Goal: Task Accomplishment & Management: Manage account settings

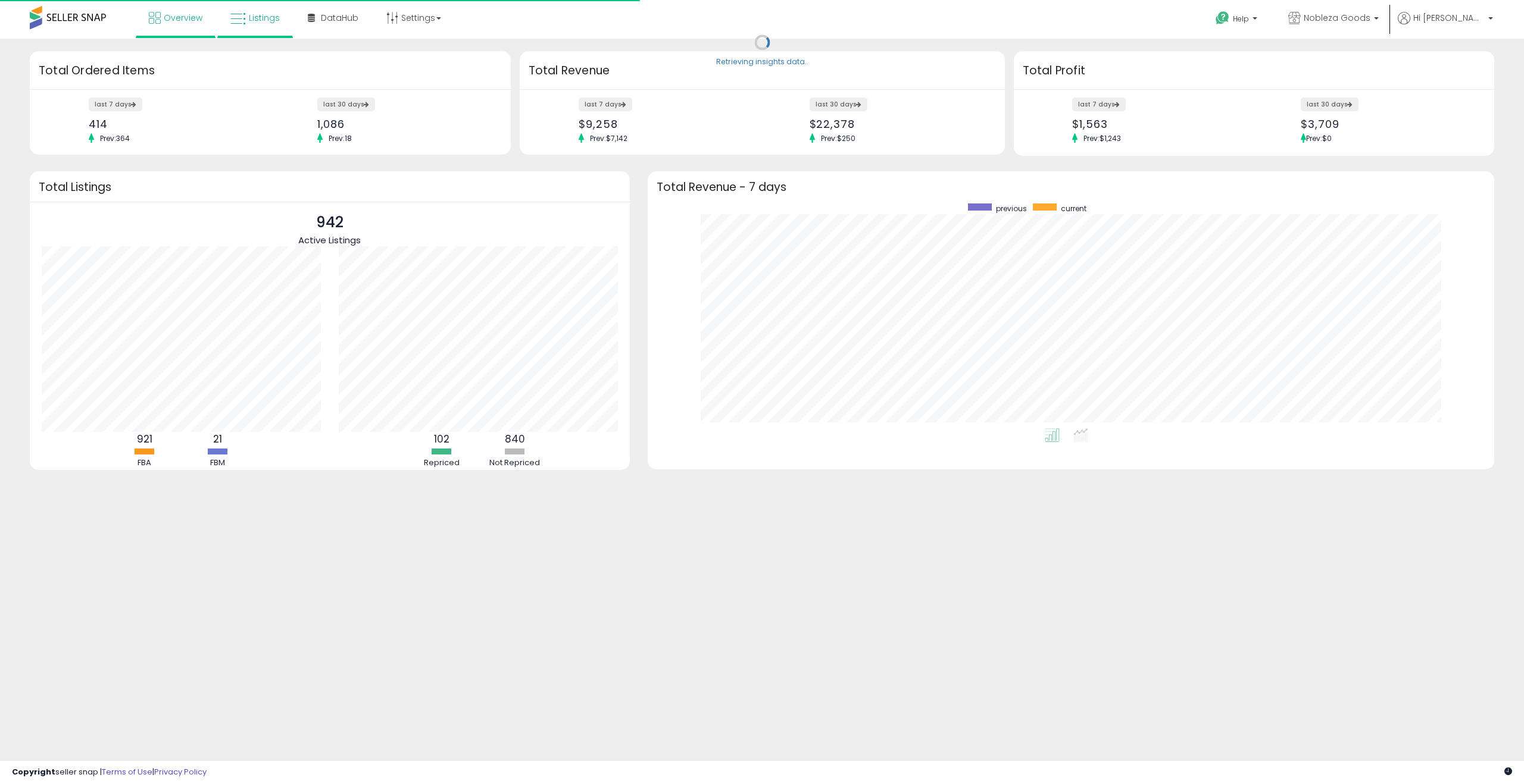
scroll to position [225, 822]
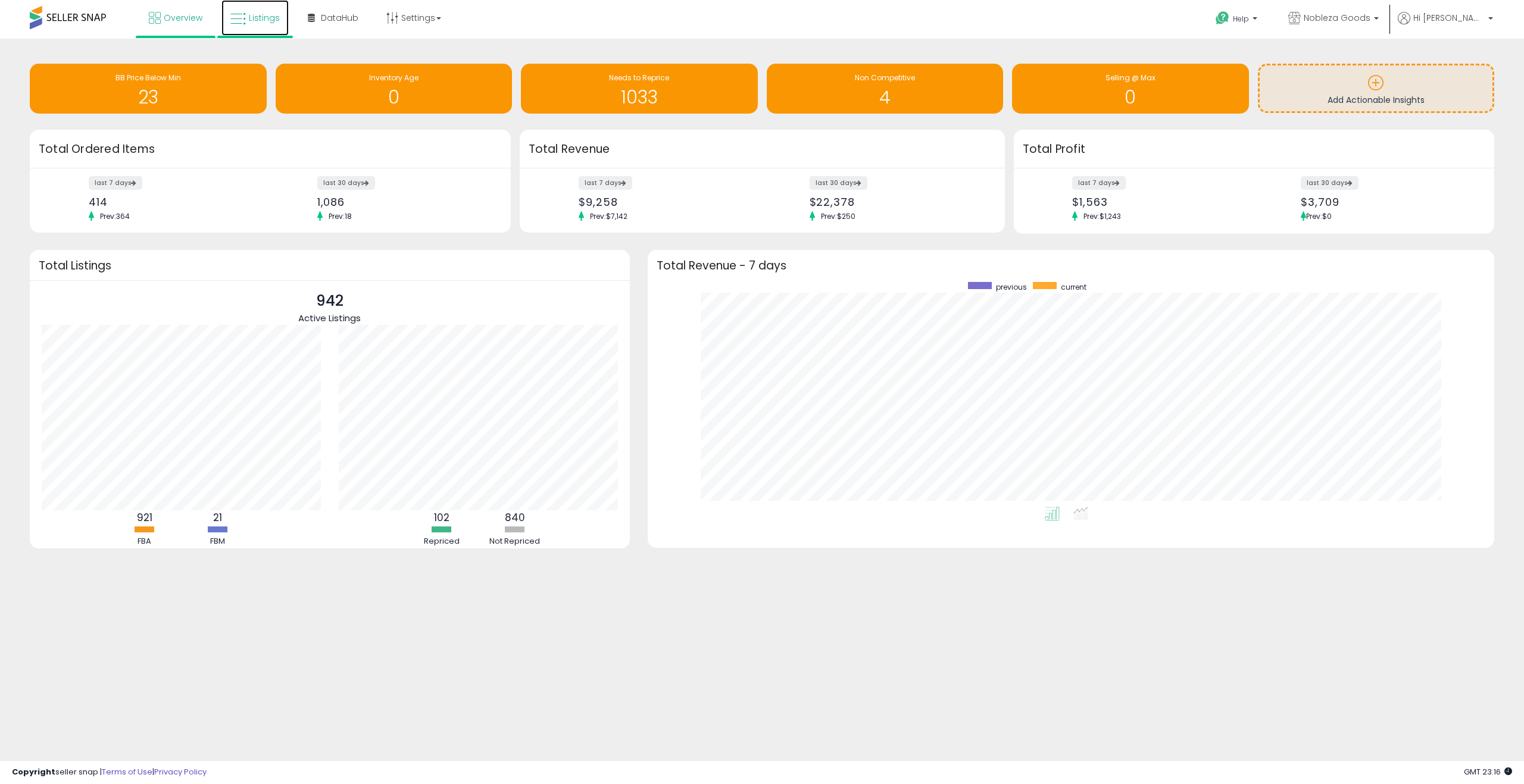
click at [243, 21] on icon at bounding box center [237, 19] width 15 height 15
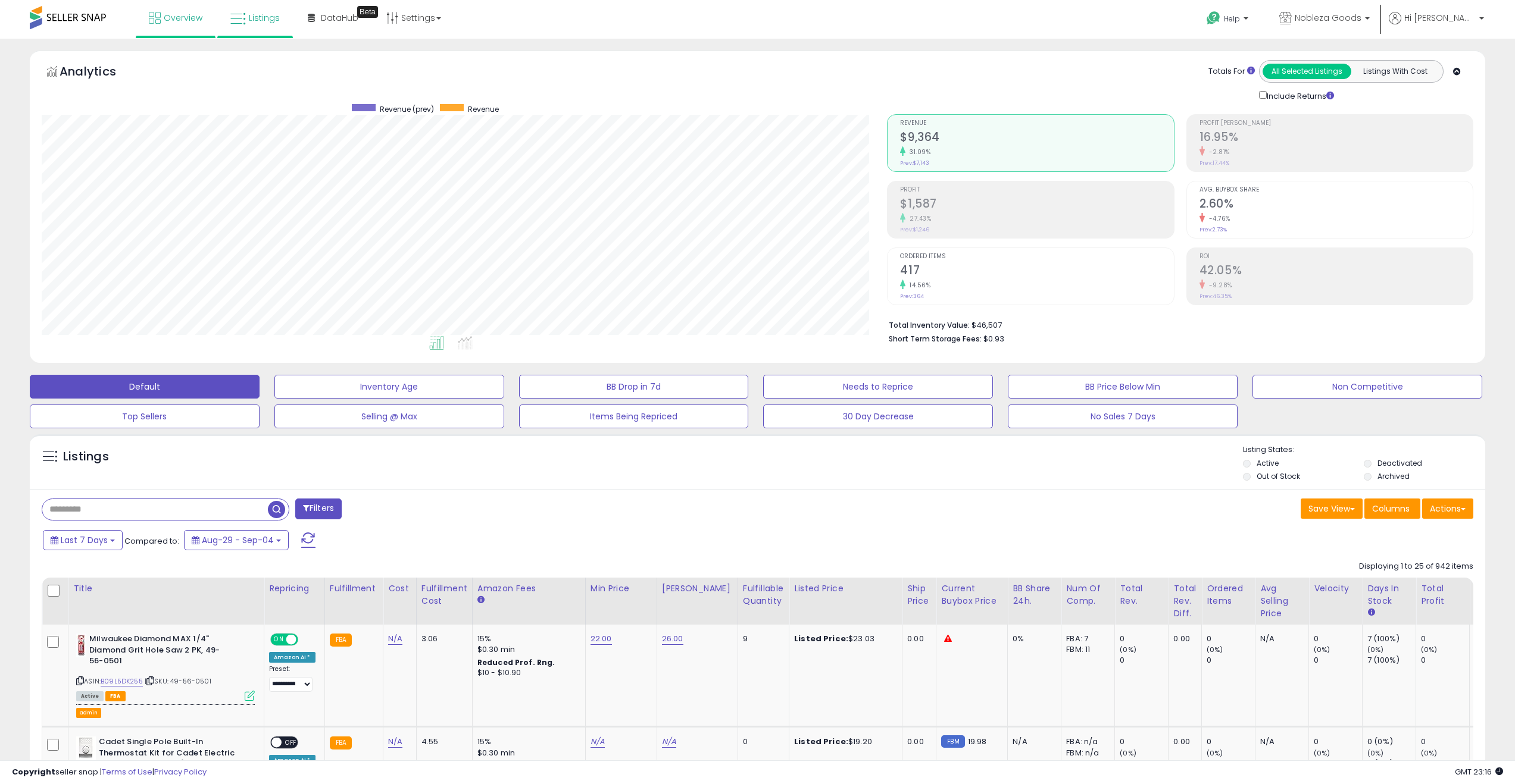
scroll to position [244, 846]
click at [416, 17] on link "Settings" at bounding box center [414, 18] width 73 height 36
click at [414, 88] on link "User settings" at bounding box center [414, 92] width 50 height 11
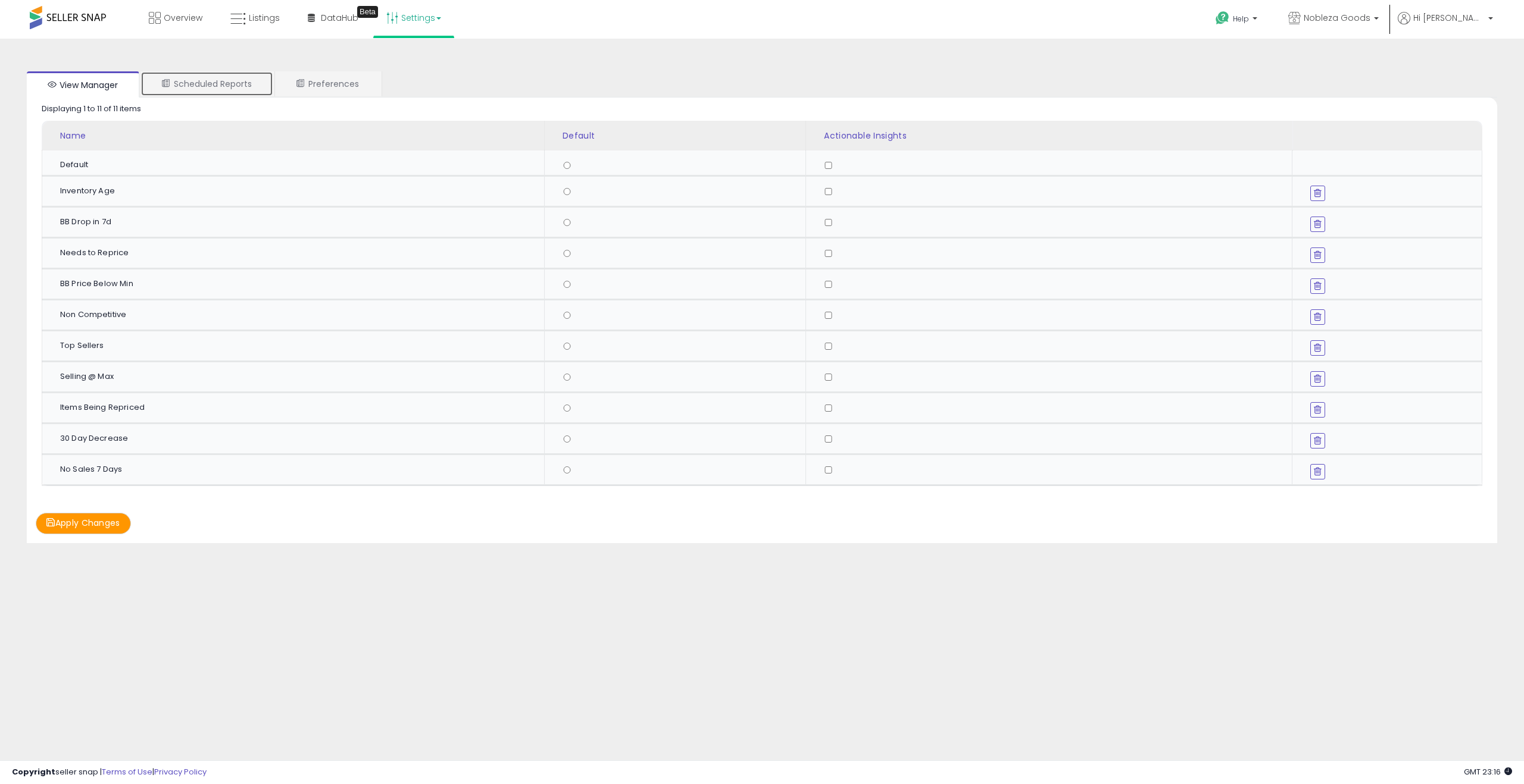
click at [237, 83] on link "Scheduled Reports" at bounding box center [207, 83] width 133 height 25
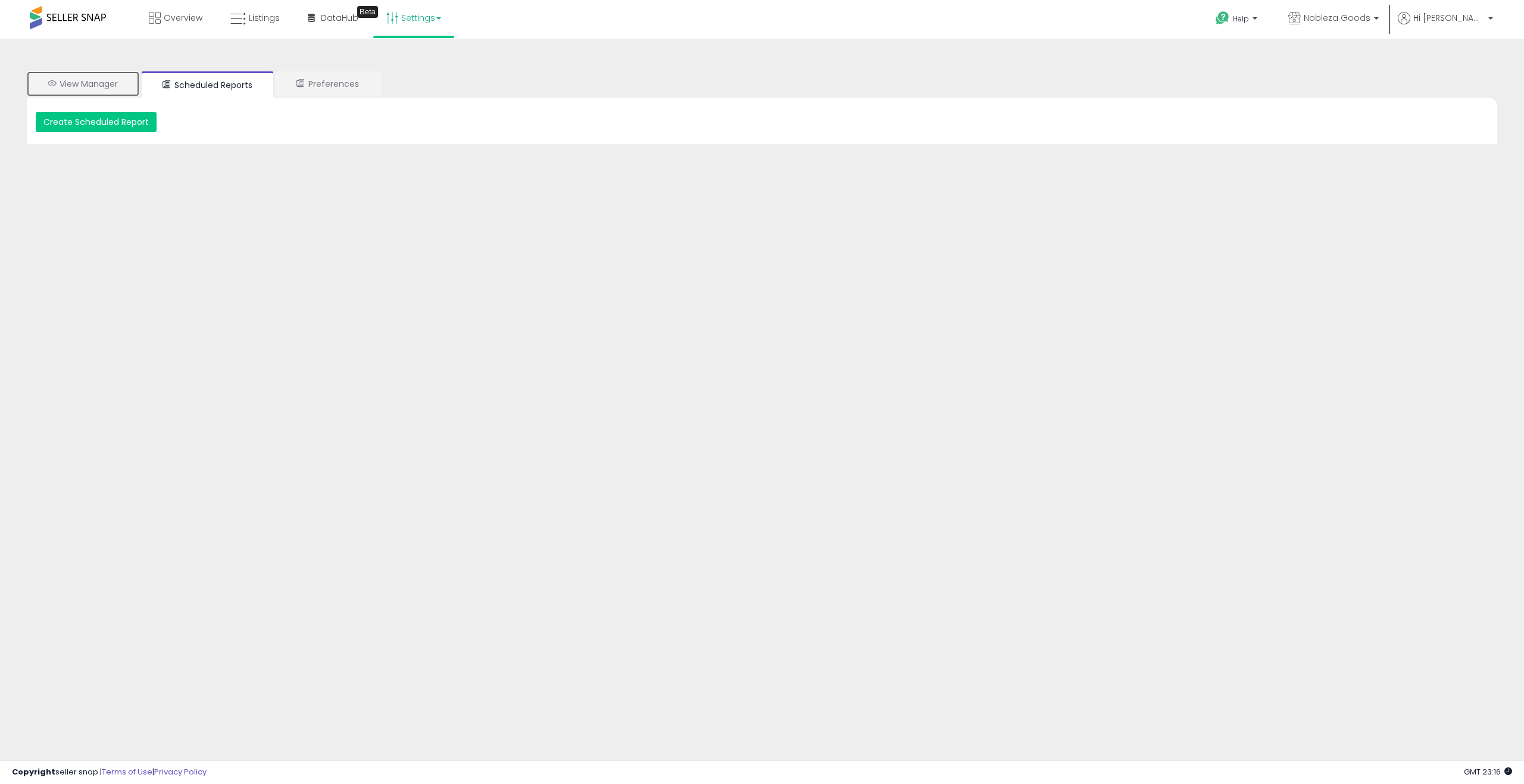
click at [87, 94] on link "View Manager" at bounding box center [83, 83] width 113 height 25
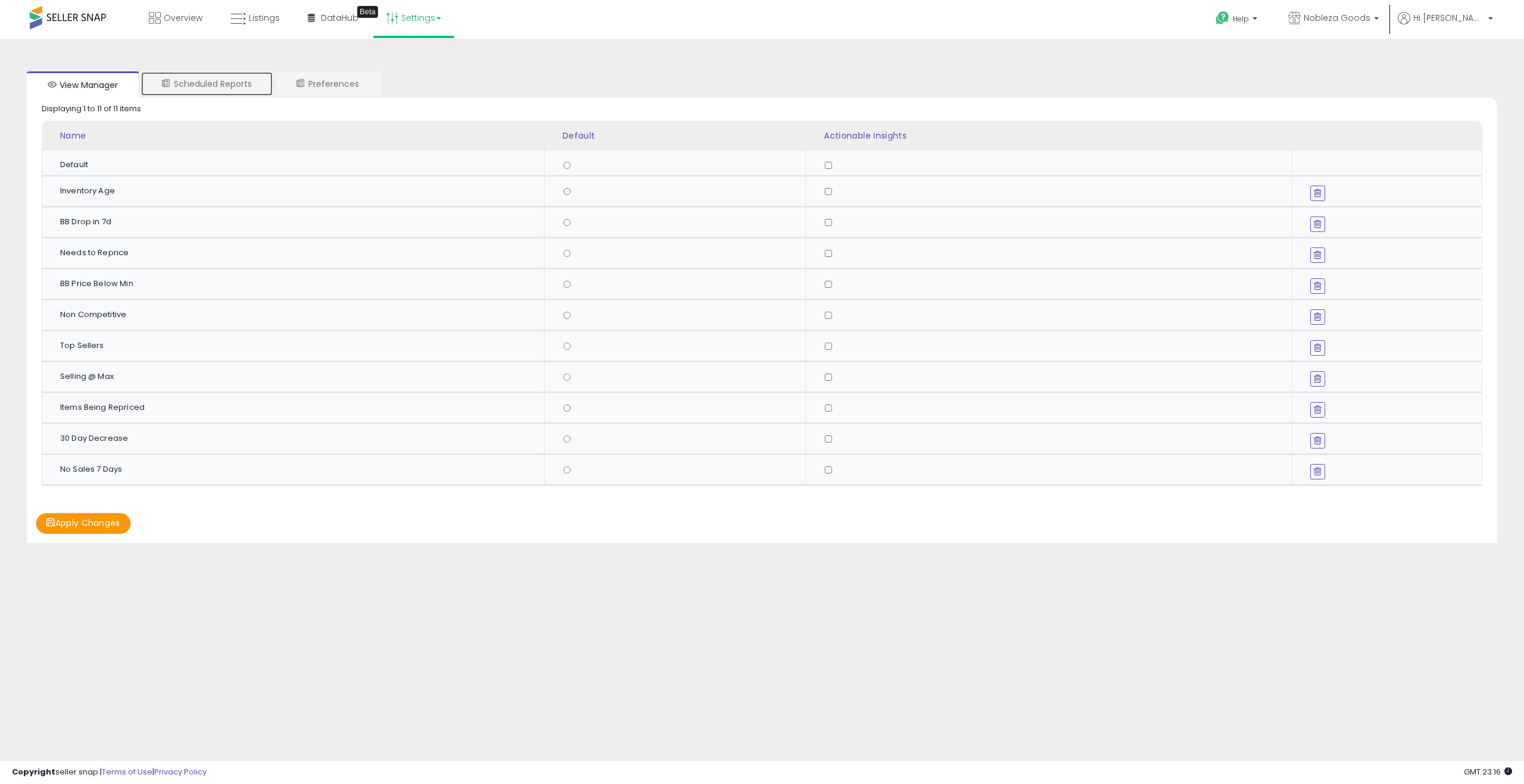
click at [199, 82] on link "Scheduled Reports" at bounding box center [207, 83] width 133 height 25
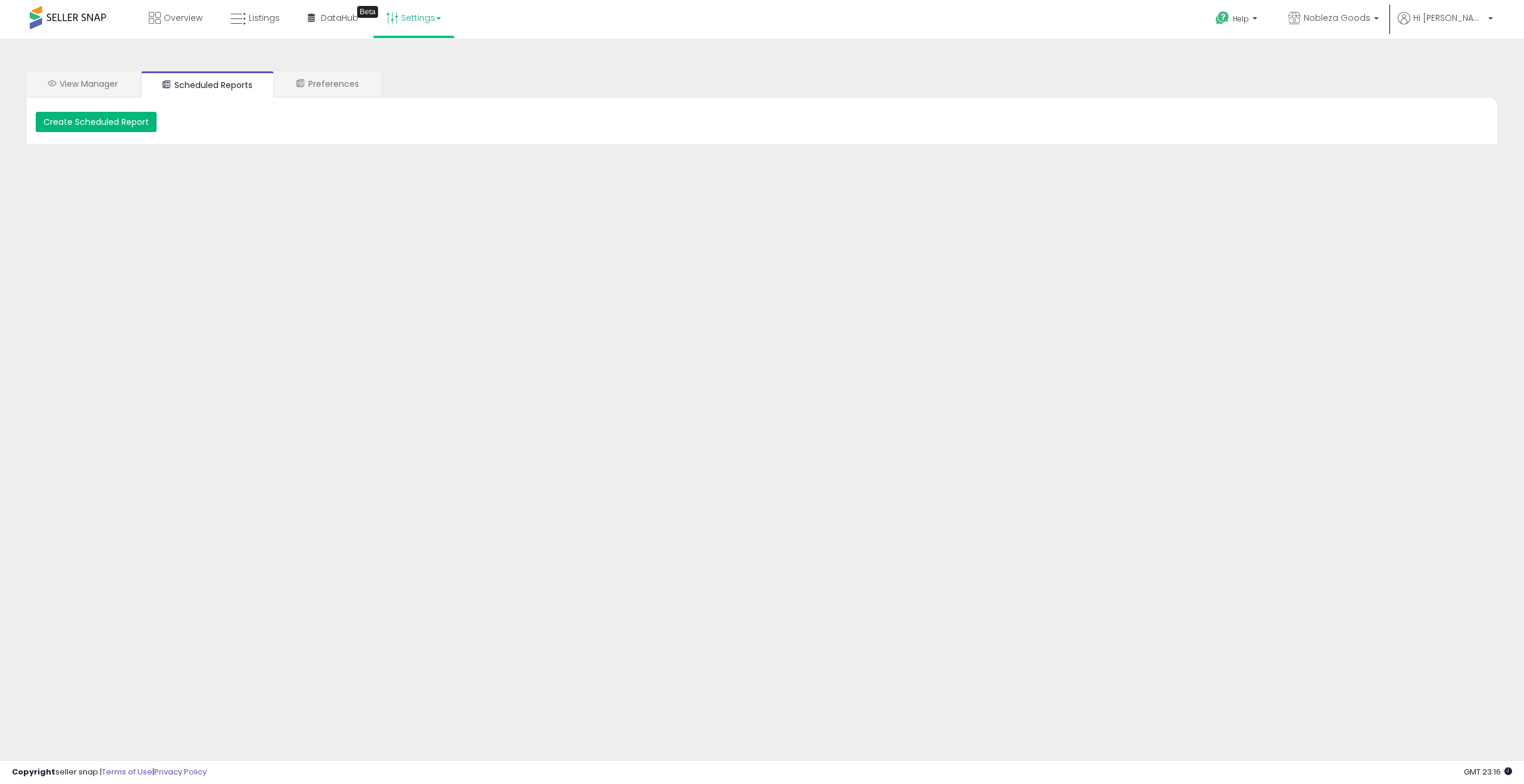
click at [128, 118] on button "Create Scheduled Report" at bounding box center [96, 121] width 121 height 20
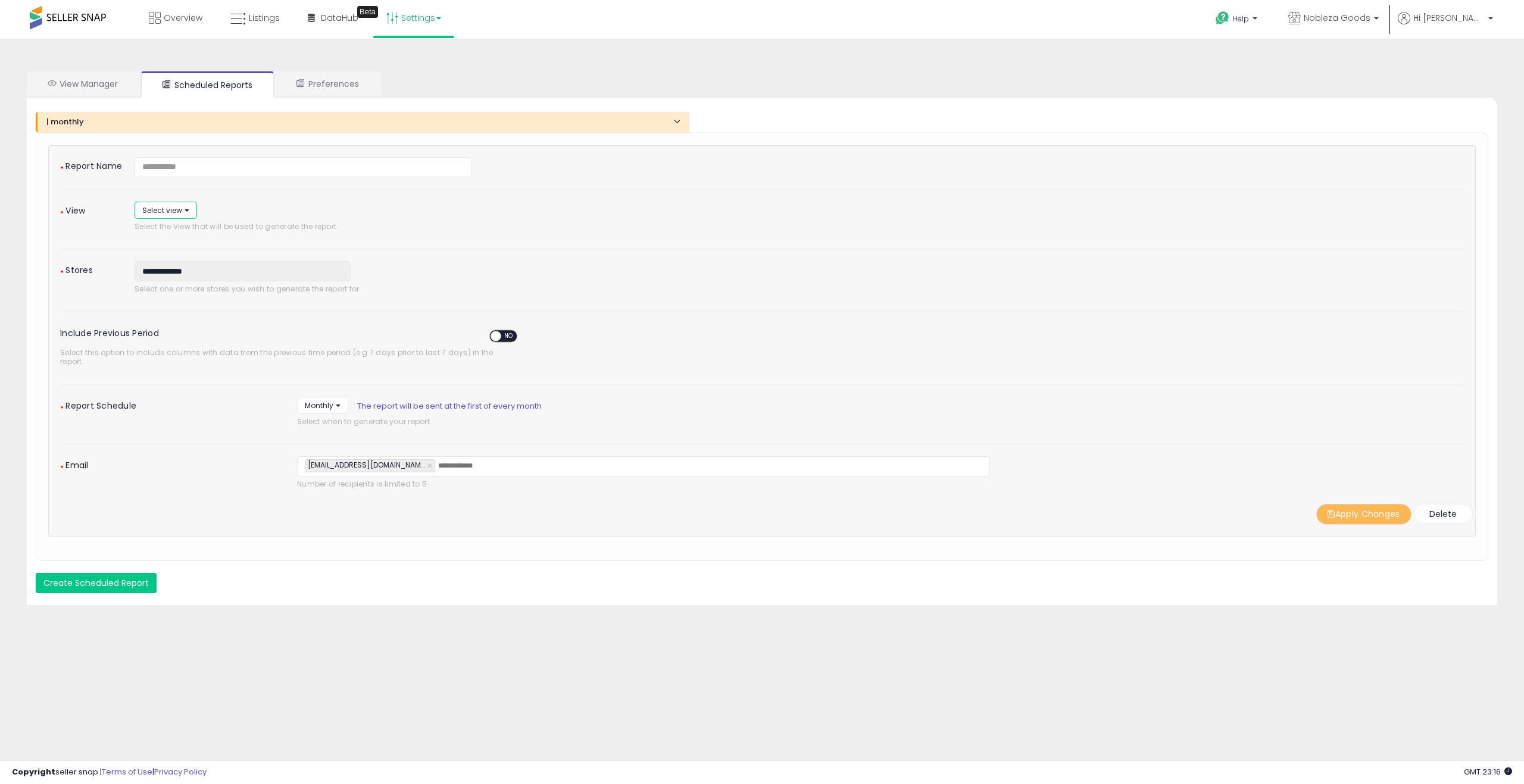
click at [172, 208] on span "Select view" at bounding box center [162, 210] width 40 height 10
click at [113, 83] on link "View Manager" at bounding box center [83, 83] width 113 height 25
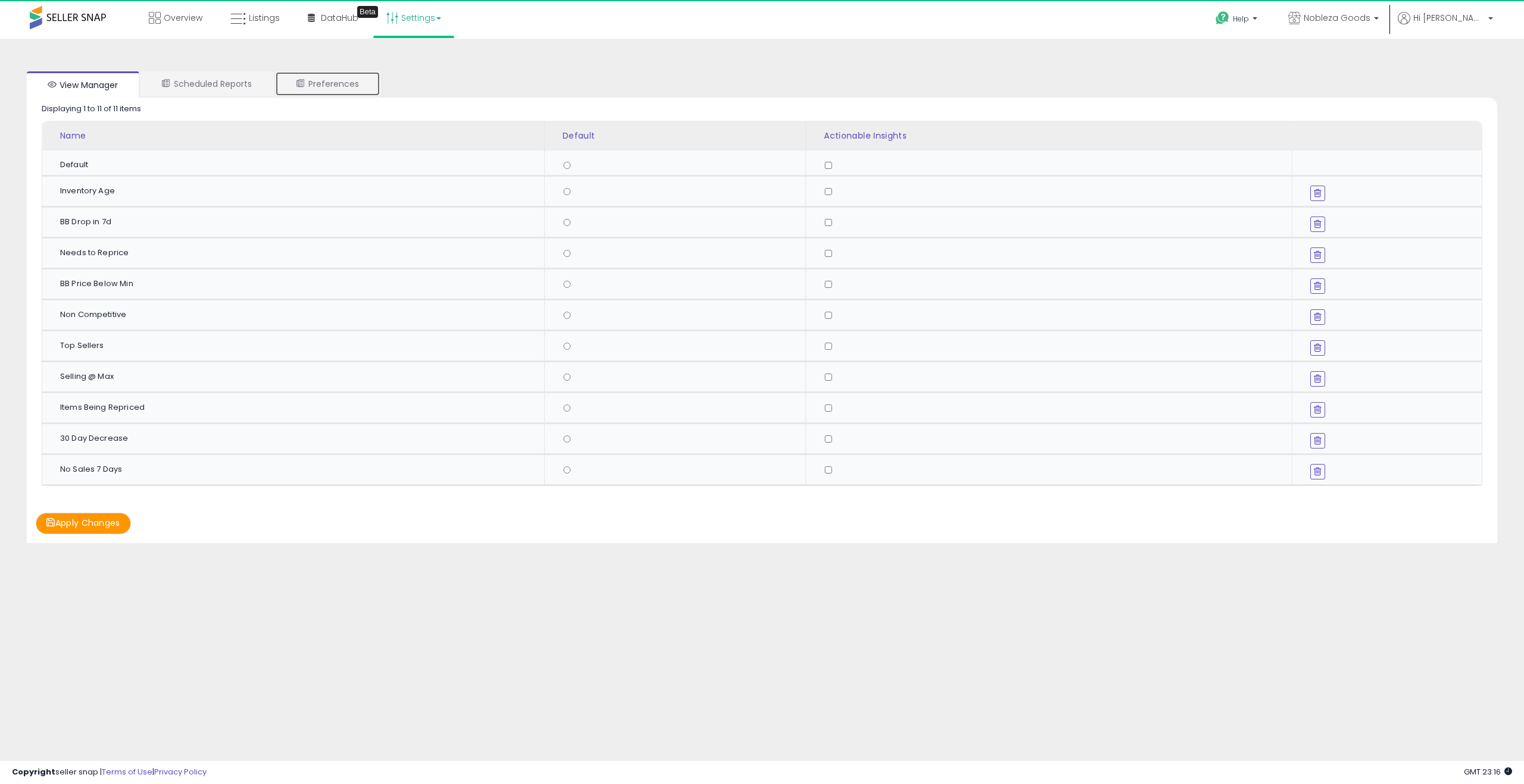
click at [347, 91] on link "Preferences" at bounding box center [327, 83] width 105 height 25
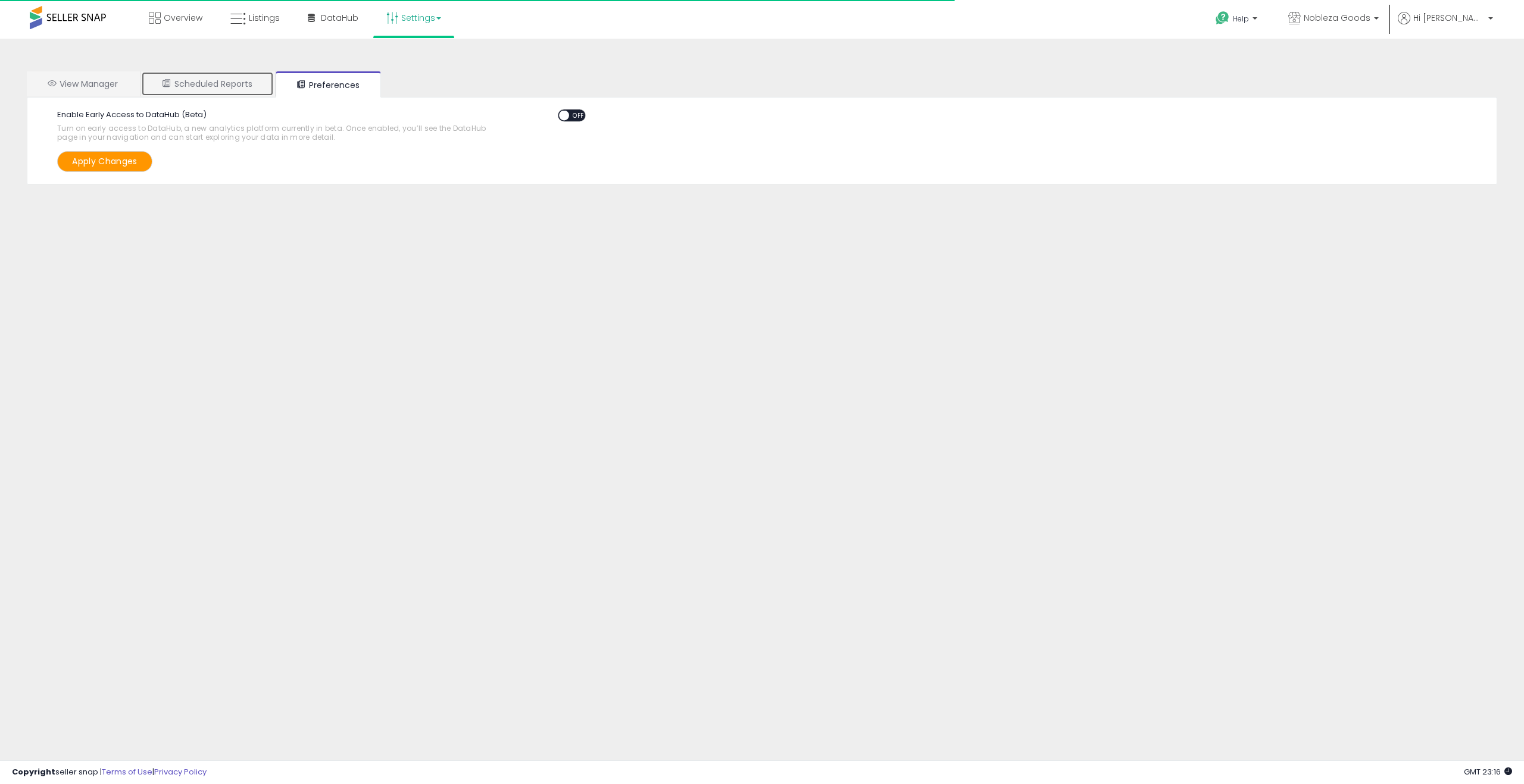
click at [211, 85] on link "Scheduled Reports" at bounding box center [207, 83] width 133 height 25
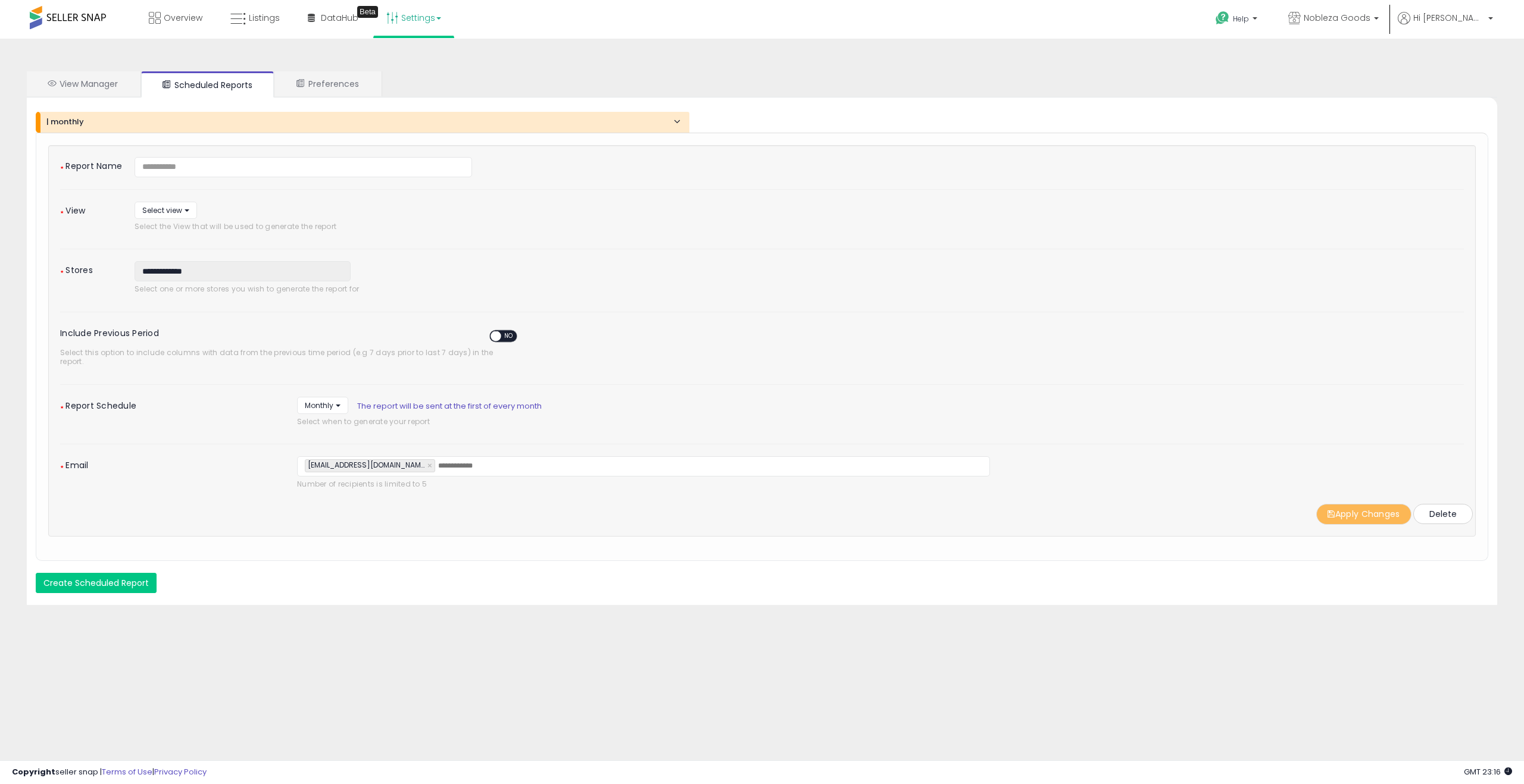
drag, startPoint x: 1450, startPoint y: 513, endPoint x: 1449, endPoint y: 528, distance: 15.0
click at [1449, 528] on div "**********" at bounding box center [762, 347] width 1453 height 428
click at [1446, 513] on button "Delete" at bounding box center [1442, 513] width 59 height 20
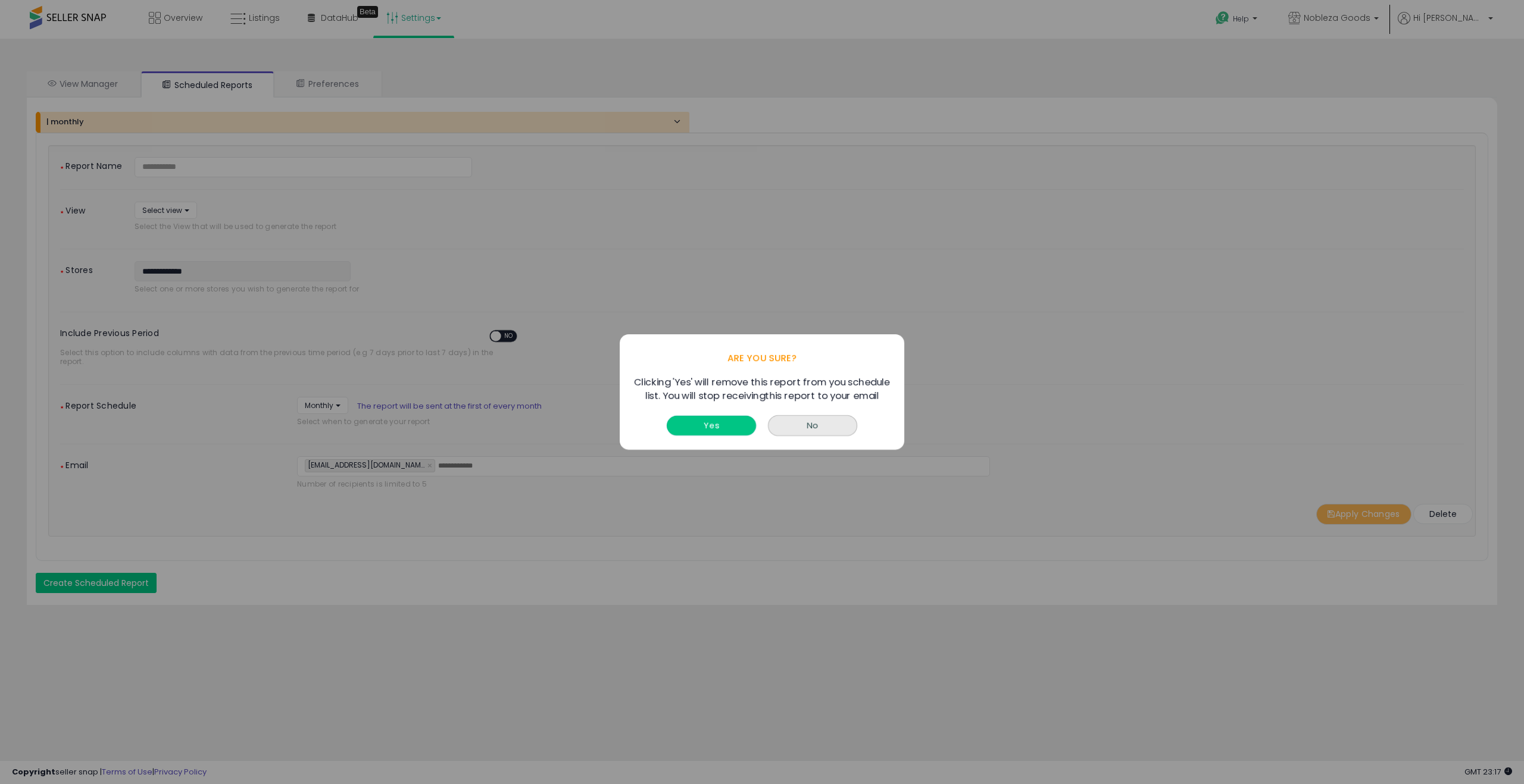
click at [734, 426] on button "Yes" at bounding box center [711, 426] width 89 height 19
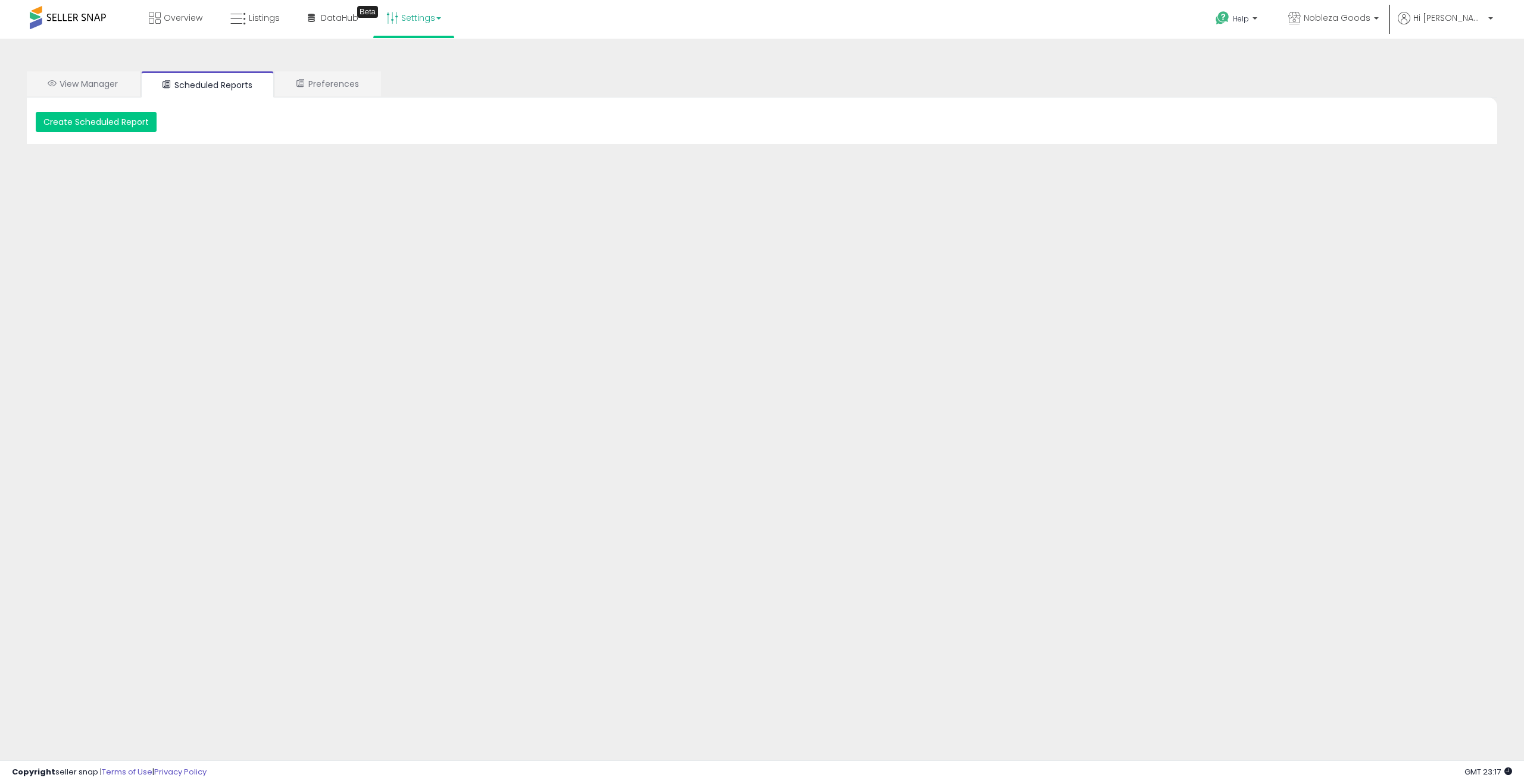
drag, startPoint x: 582, startPoint y: 246, endPoint x: 576, endPoint y: 235, distance: 12.5
click at [581, 245] on div "View Manager Scheduled Reports Preferences Retrieving graph data.. Displaying 1…" at bounding box center [762, 297] width 1512 height 494
click at [184, 21] on span "Overview" at bounding box center [183, 18] width 39 height 12
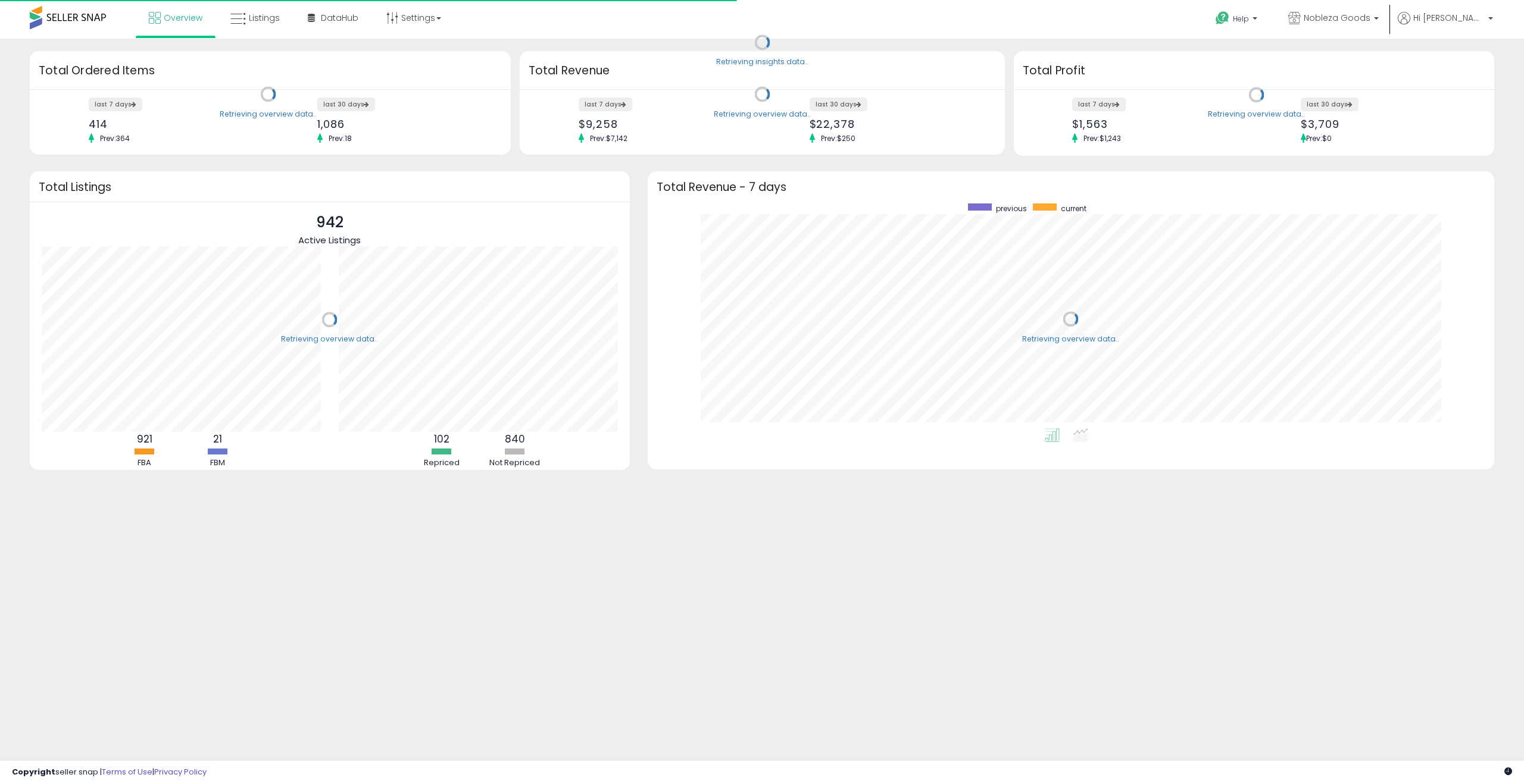
scroll to position [225, 822]
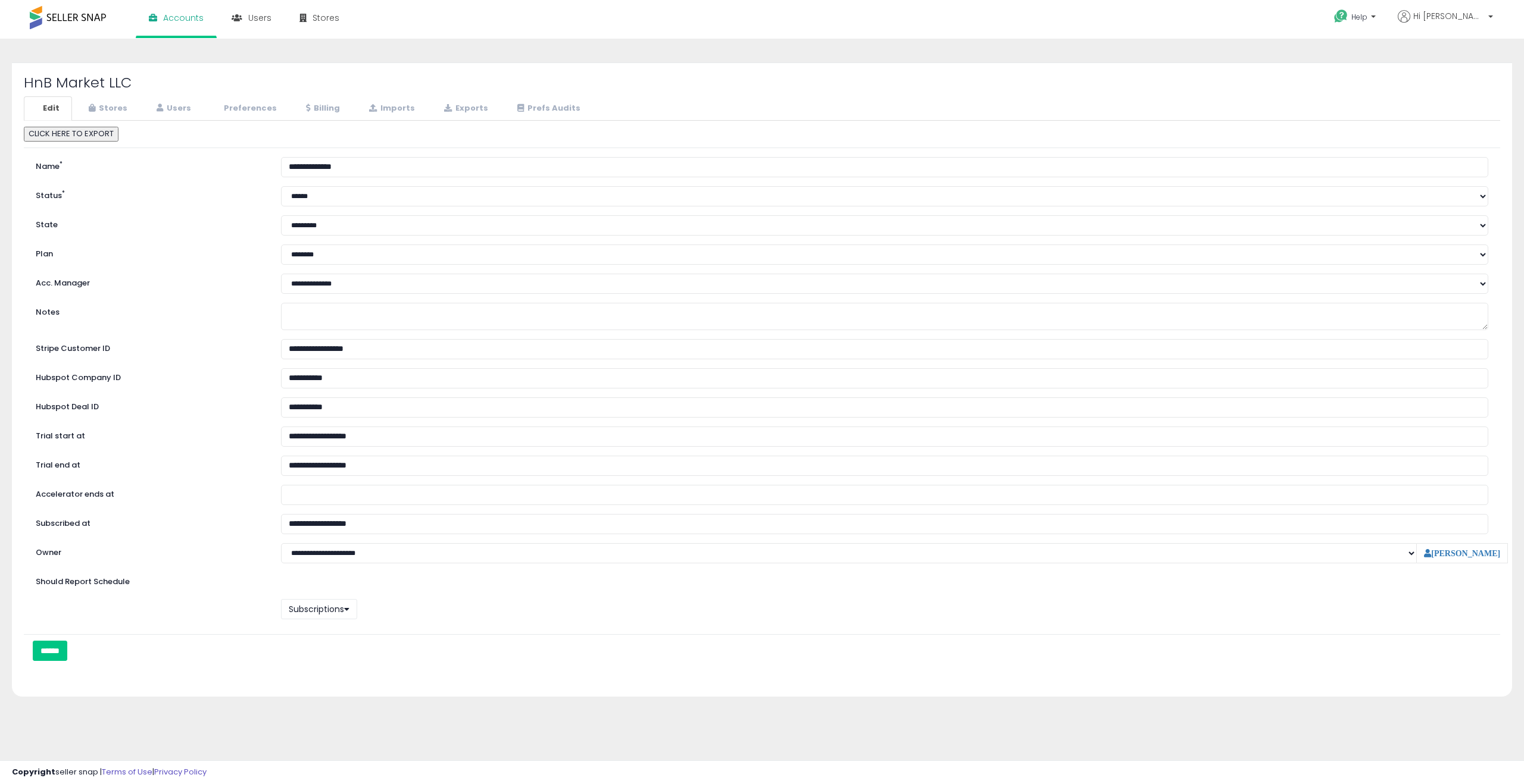
select select "**"
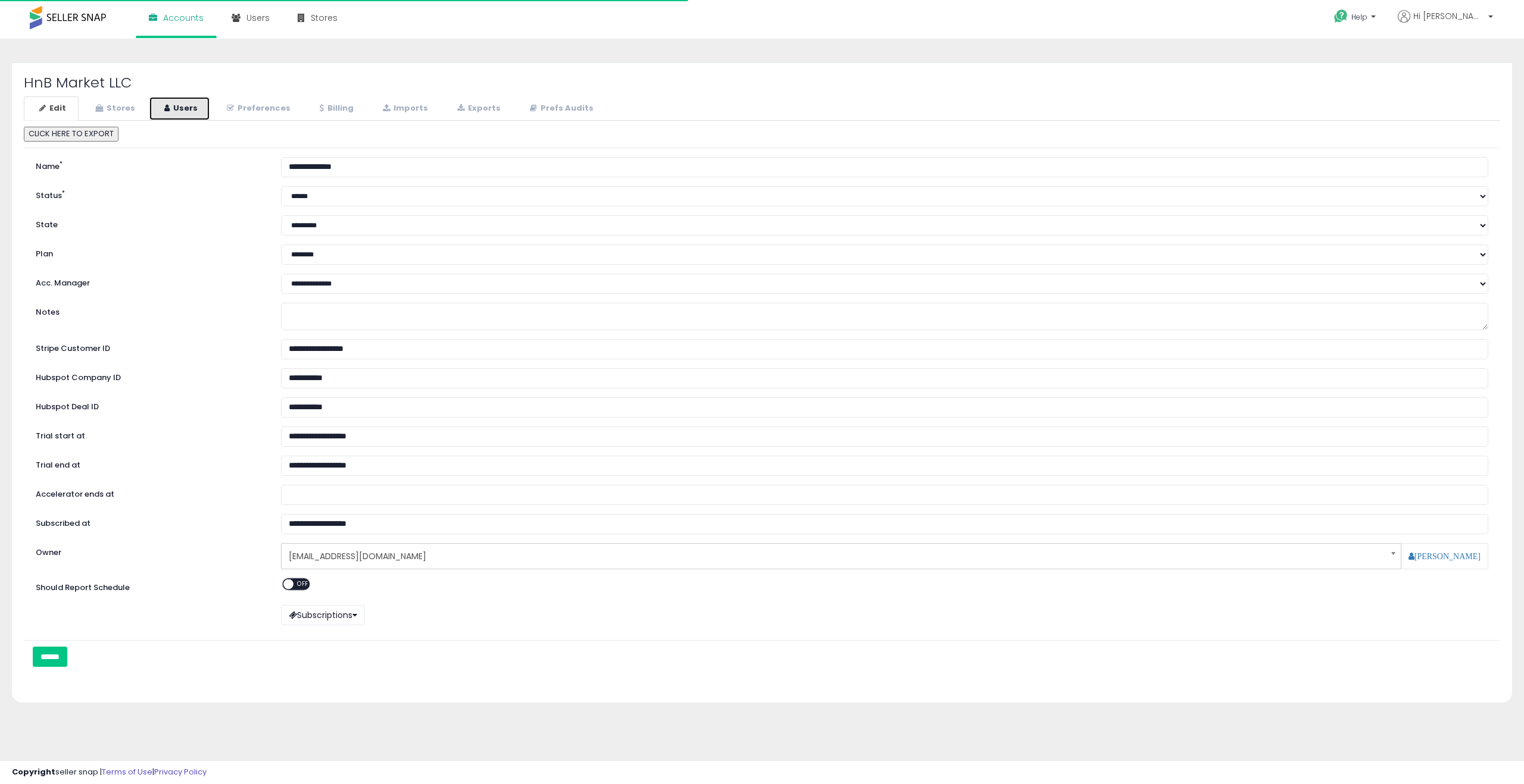
click at [176, 109] on link "Users" at bounding box center [180, 109] width 62 height 24
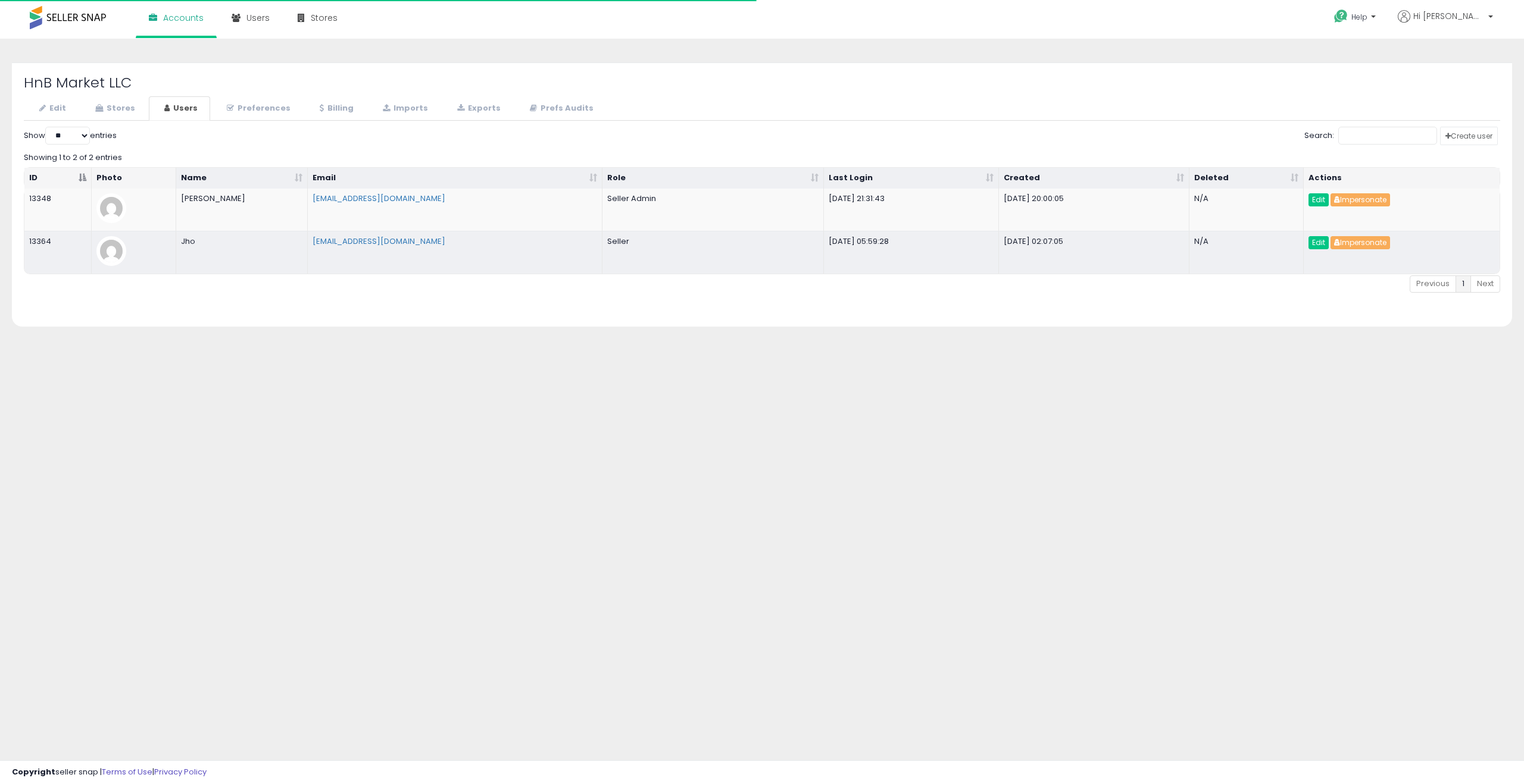
select select "**"
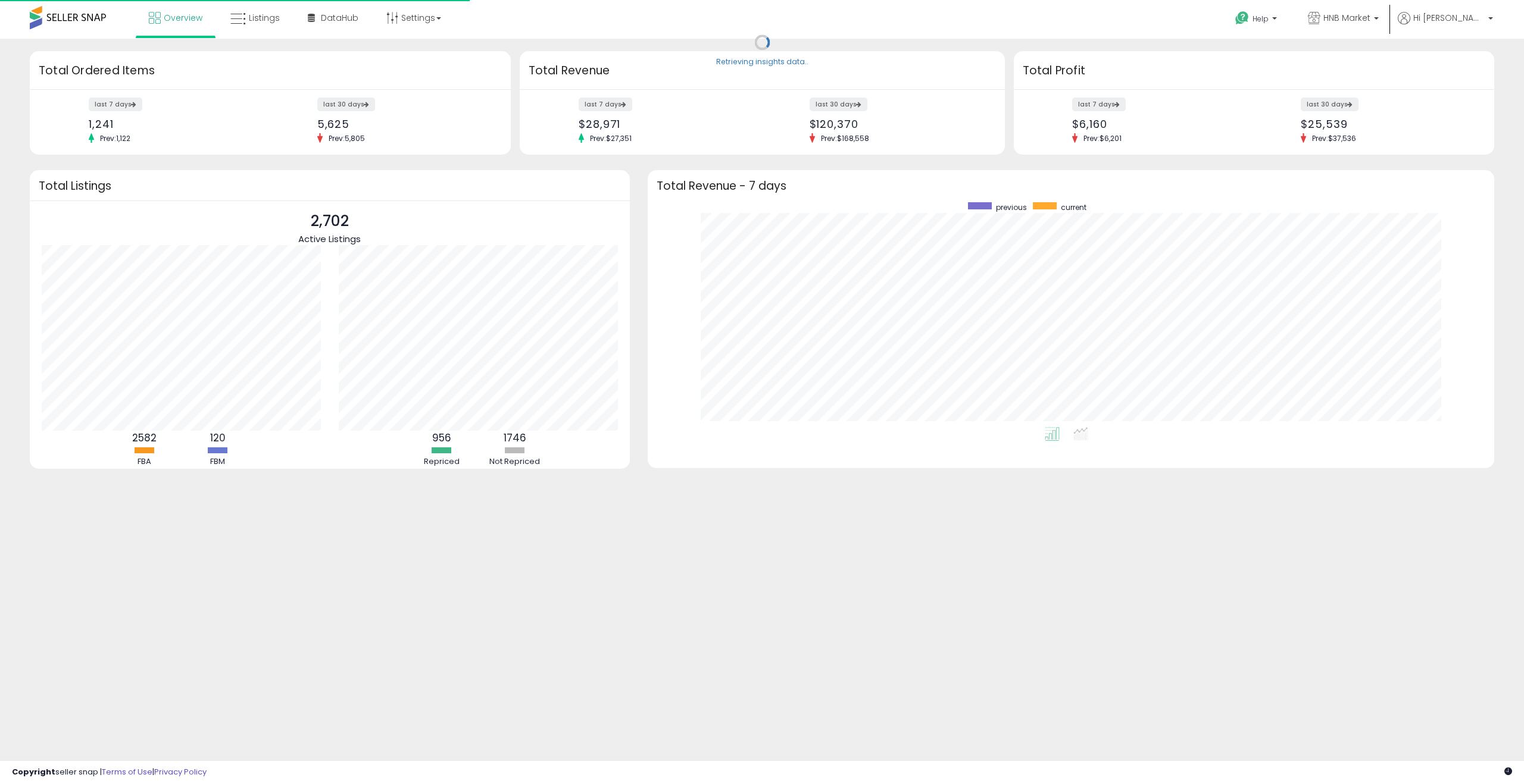
scroll to position [225, 822]
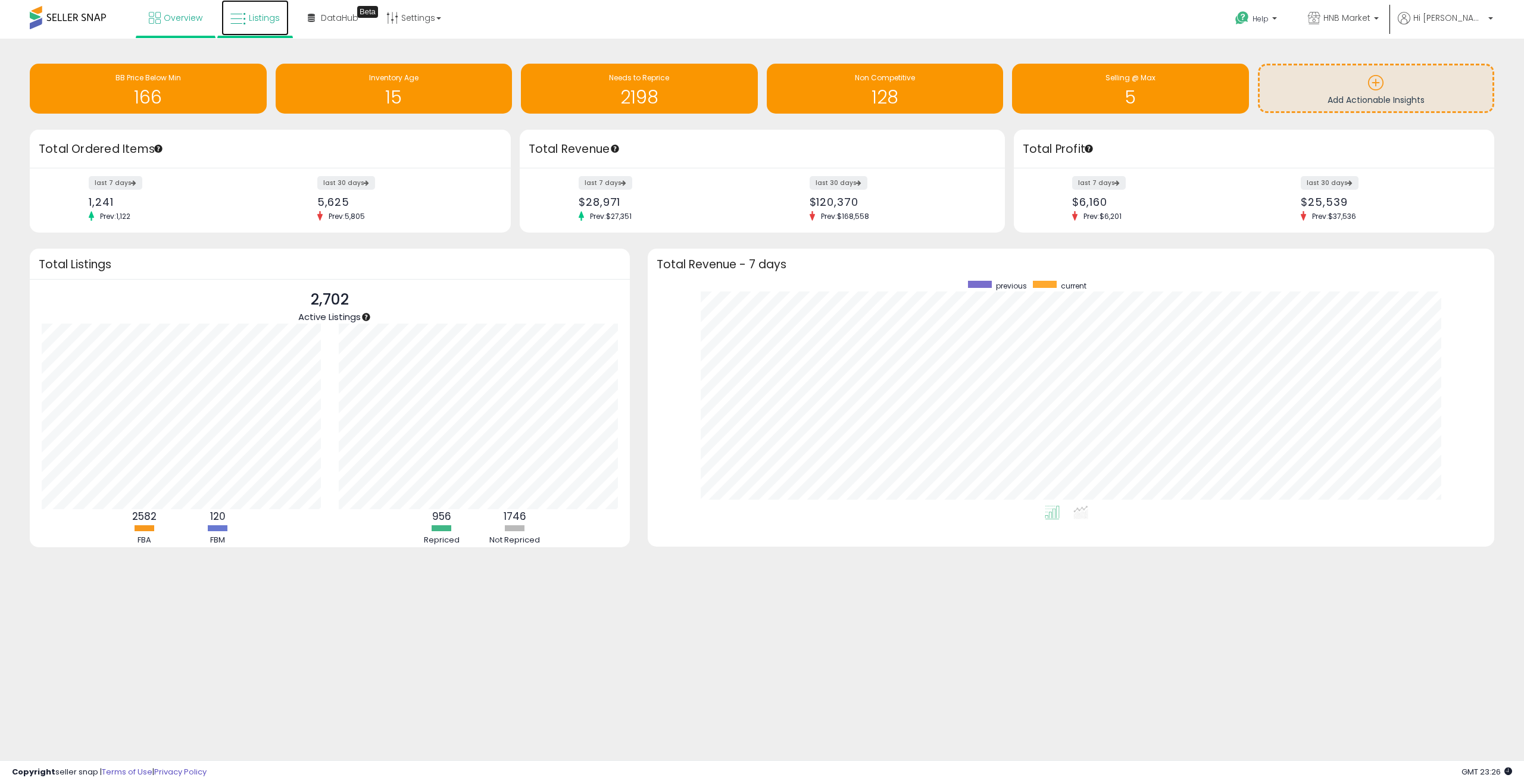
click at [258, 31] on link "Listings" at bounding box center [254, 18] width 67 height 36
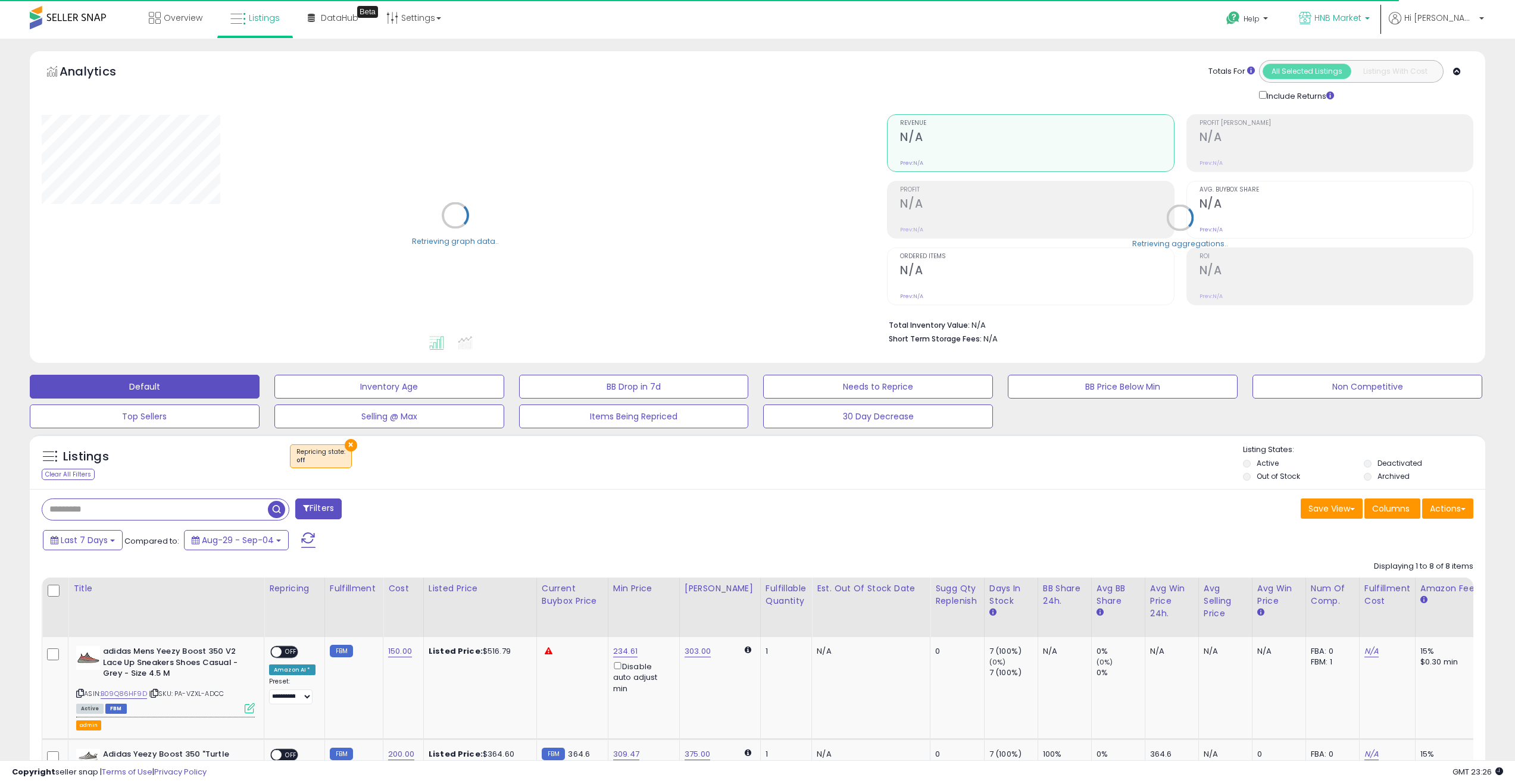
click at [1378, 19] on link "HNB Market" at bounding box center [1334, 19] width 88 height 39
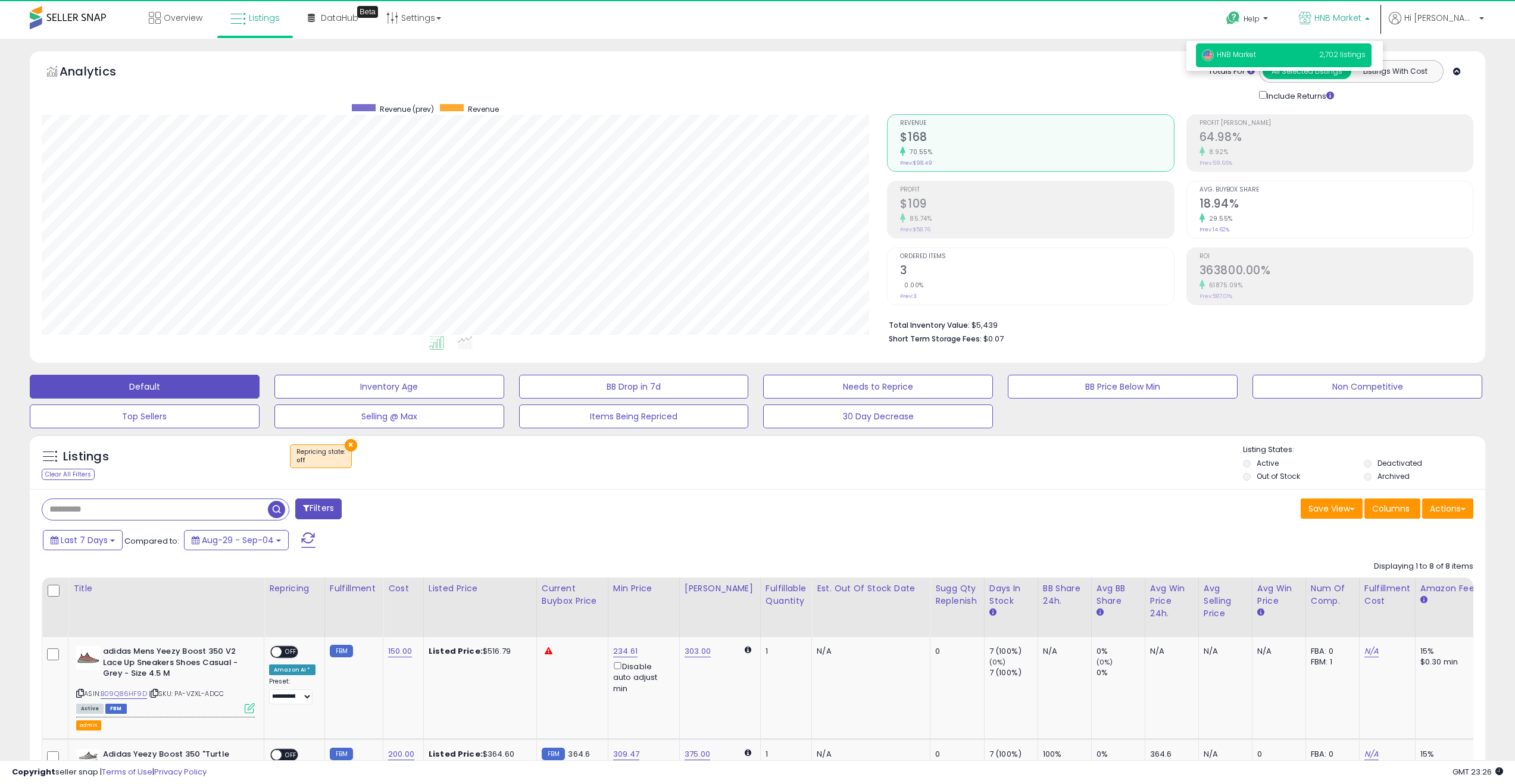
scroll to position [244, 846]
click at [1378, 20] on link "HNB Market" at bounding box center [1334, 19] width 88 height 39
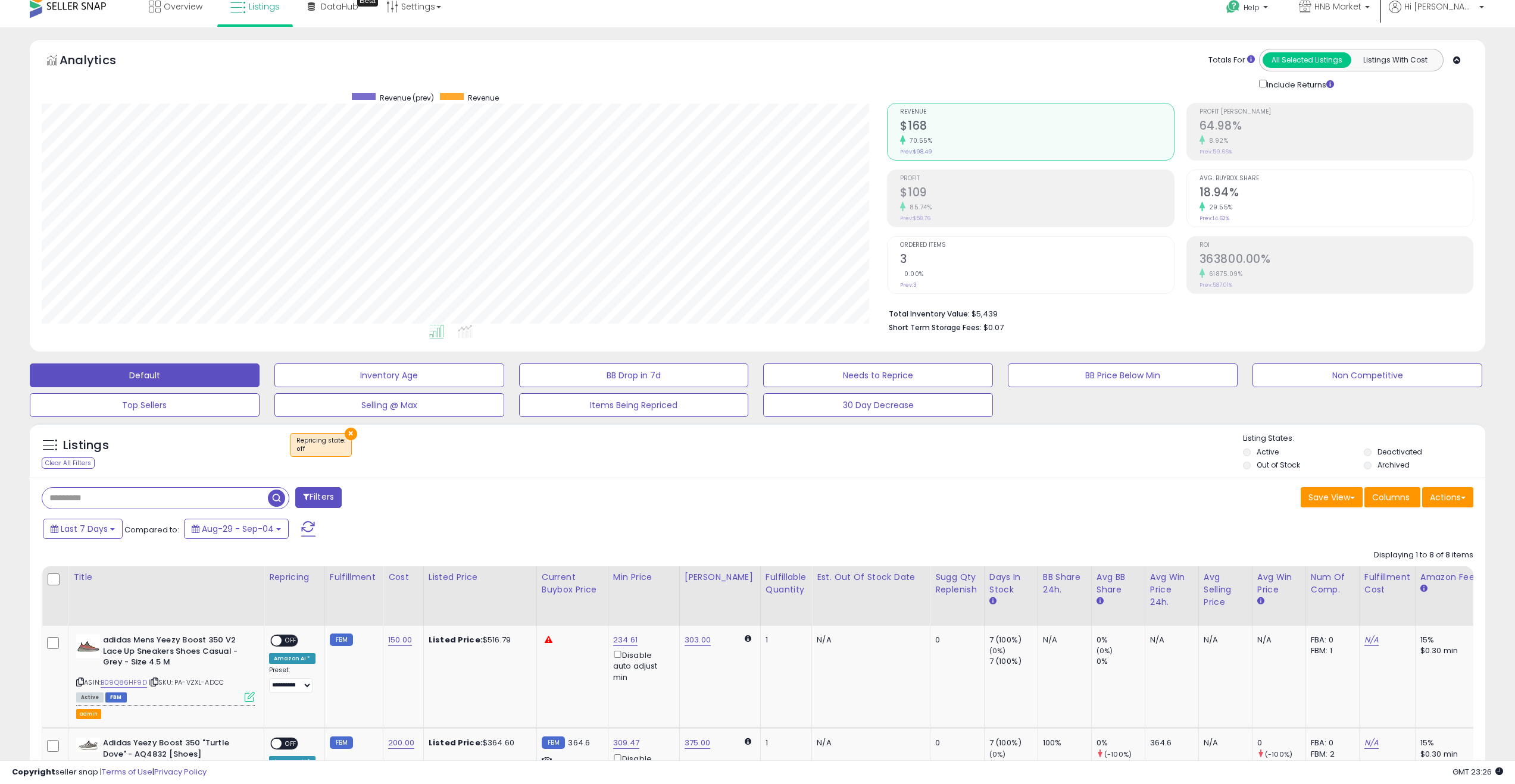
scroll to position [0, 0]
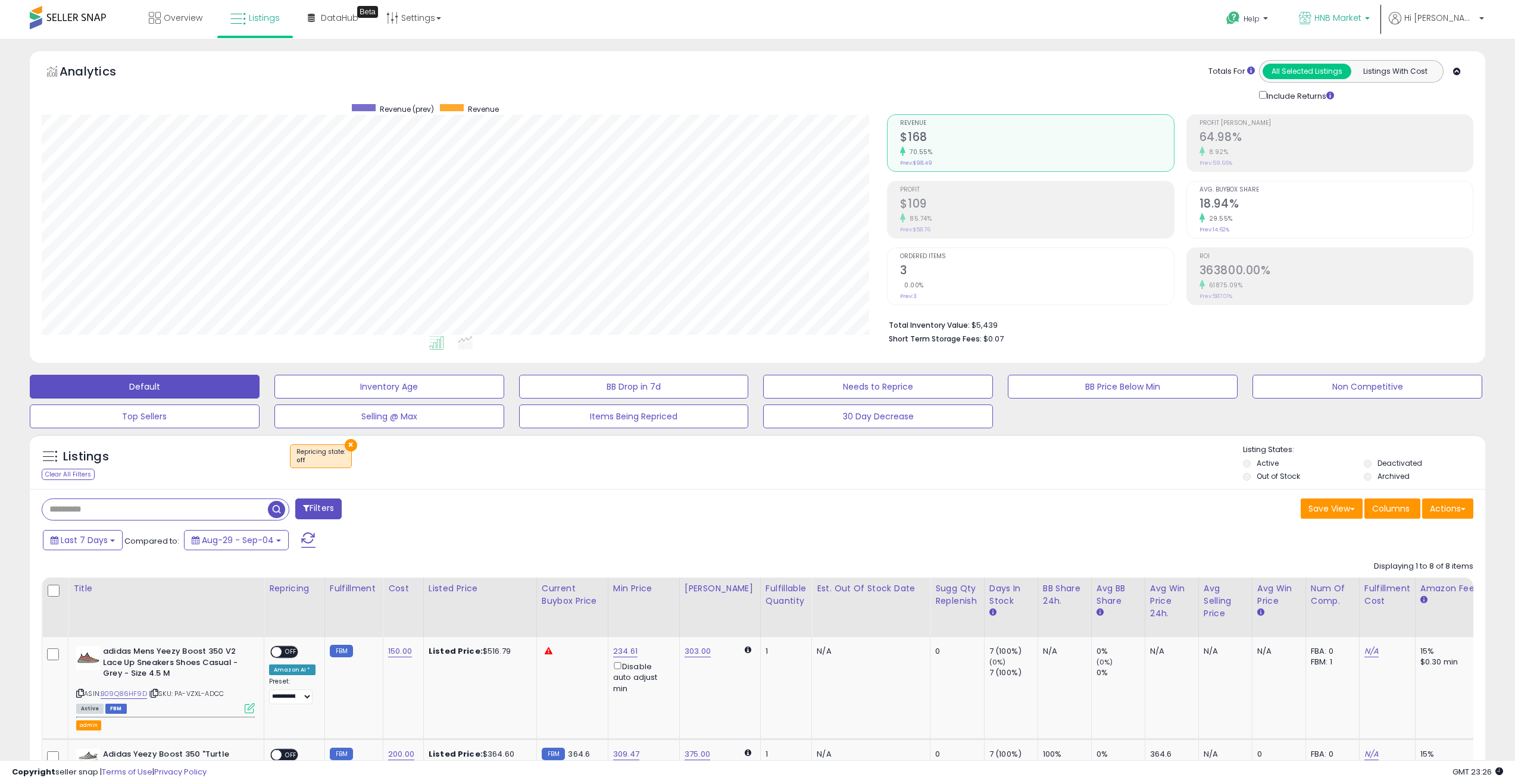
click at [1369, 17] on b at bounding box center [1368, 21] width 5 height 8
click at [1369, 17] on b at bounding box center [1368, 15] width 5 height 8
click at [1480, 23] on b at bounding box center [1482, 21] width 5 height 8
click at [1479, 23] on p "Hi [PERSON_NAME]" at bounding box center [1436, 19] width 96 height 15
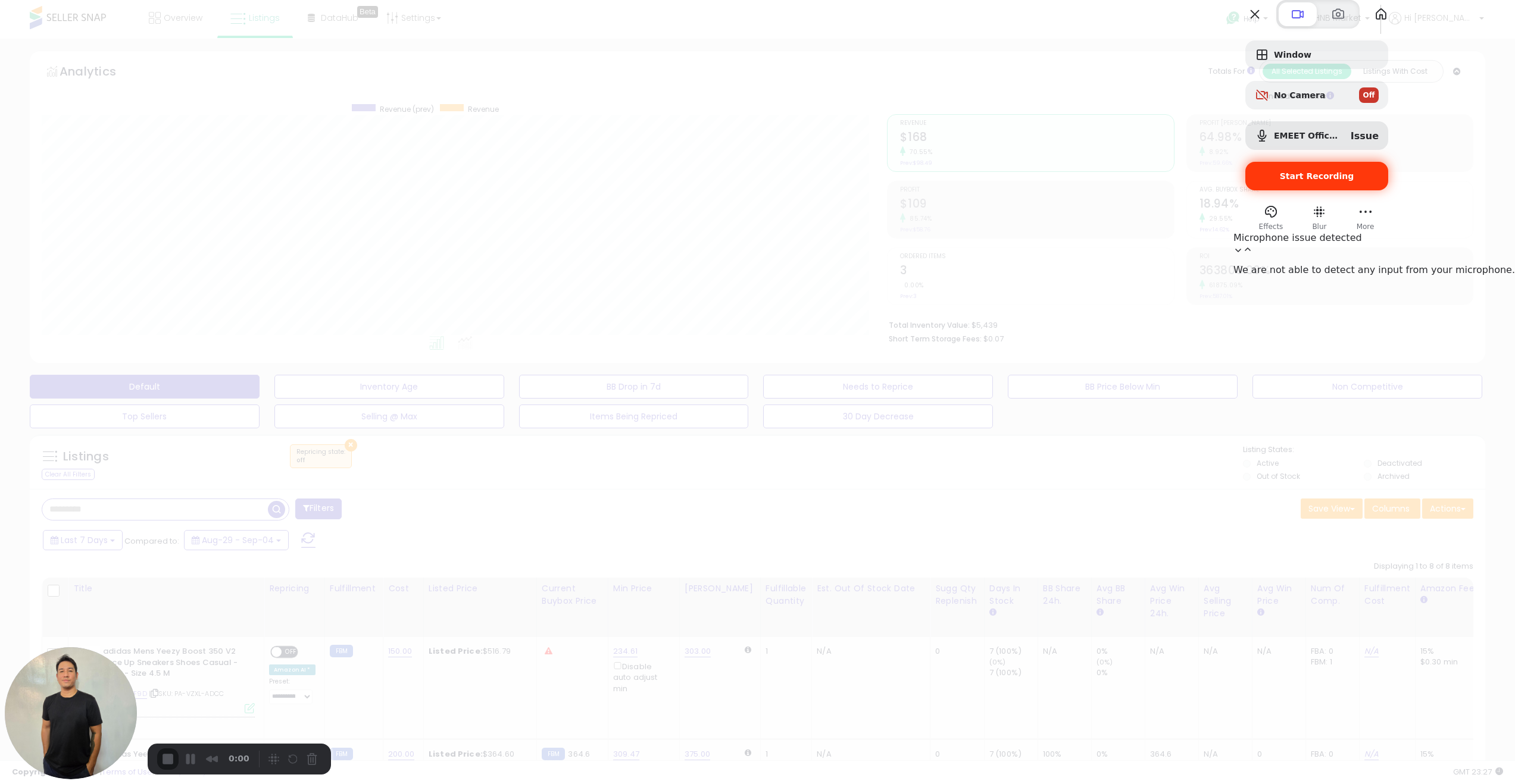
click at [1354, 181] on span "Start Recording" at bounding box center [1317, 177] width 75 height 10
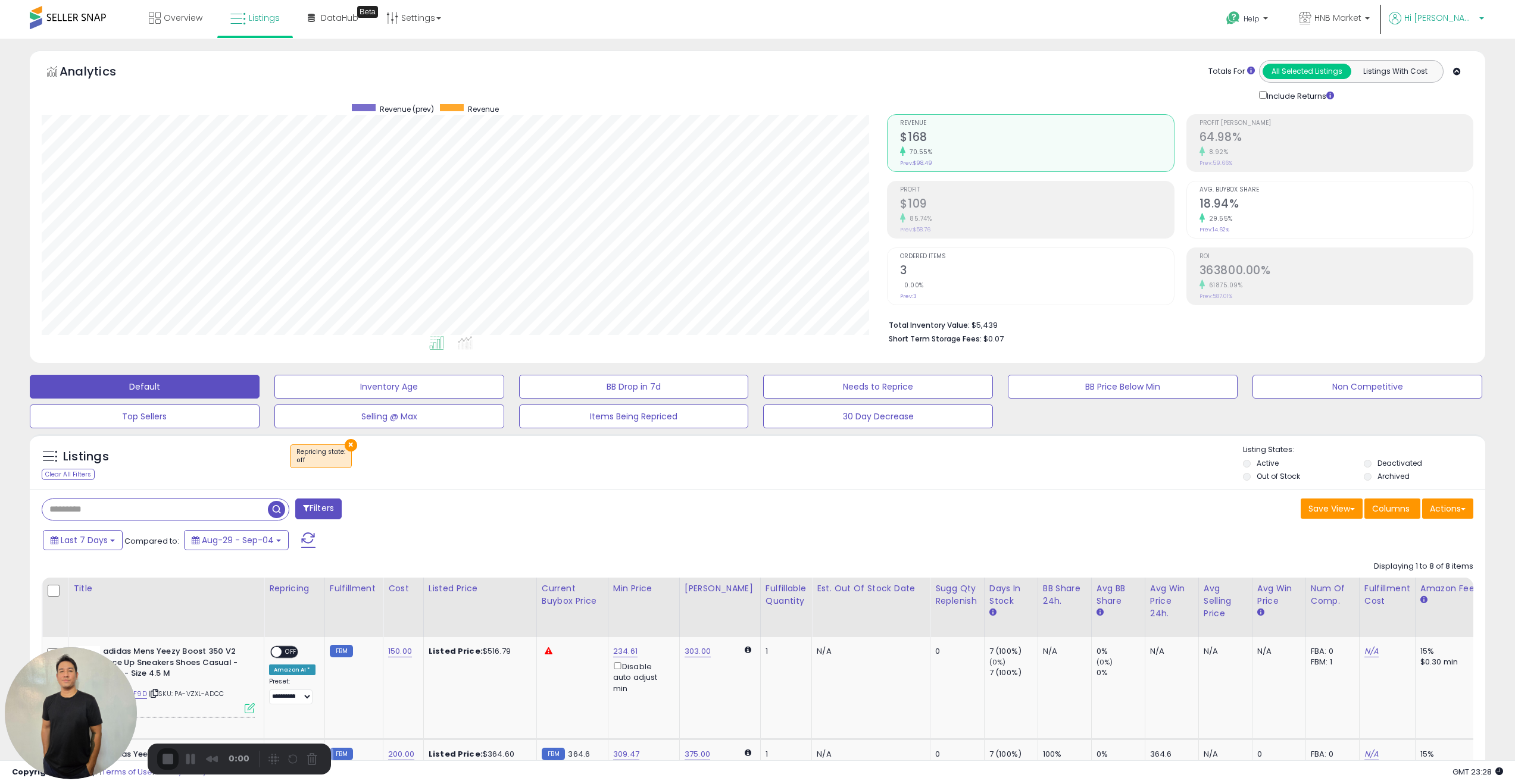
scroll to position [244, 846]
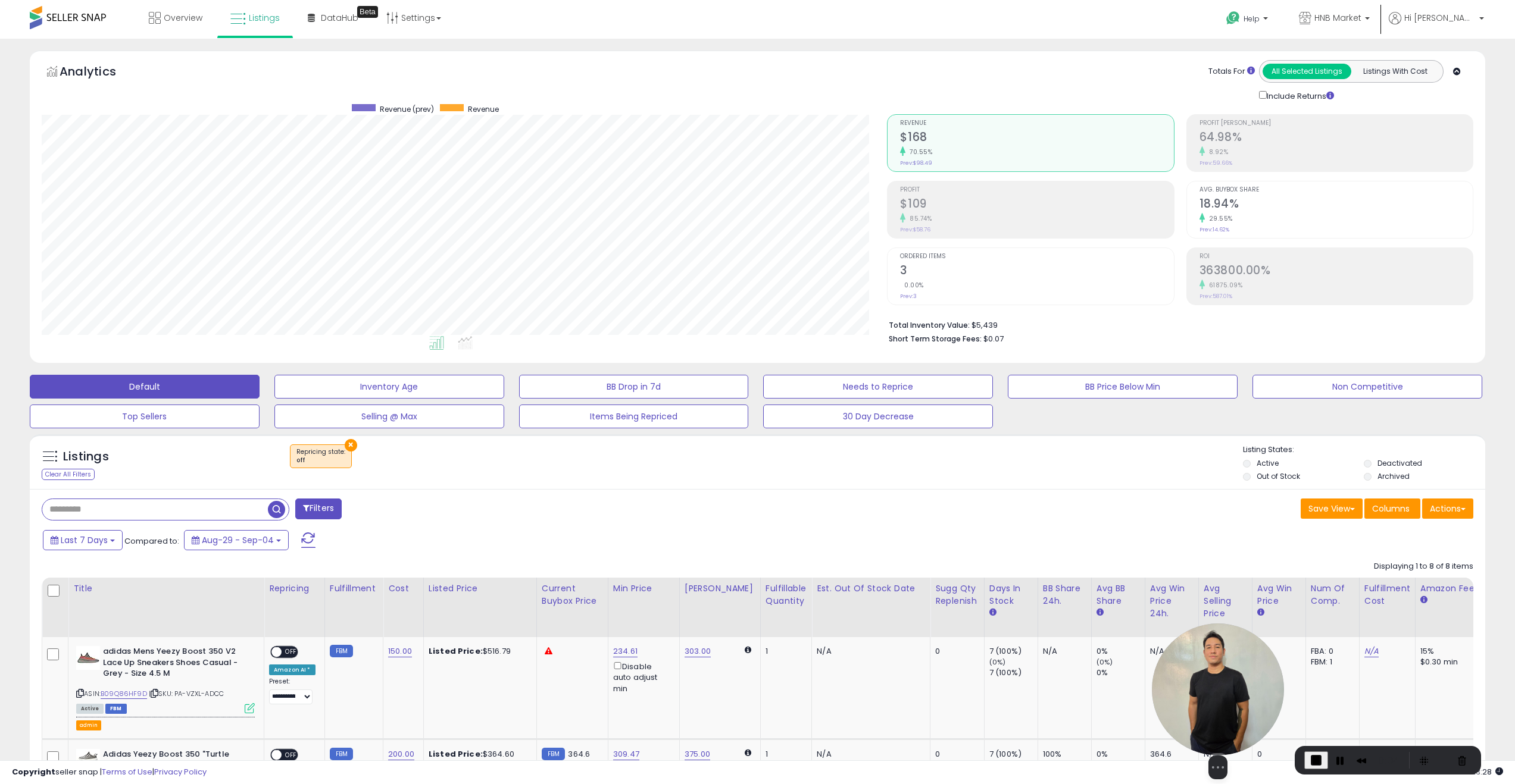
drag, startPoint x: 96, startPoint y: 701, endPoint x: 1237, endPoint y: 722, distance: 1141.2
click at [1241, 720] on img at bounding box center [1218, 689] width 132 height 132
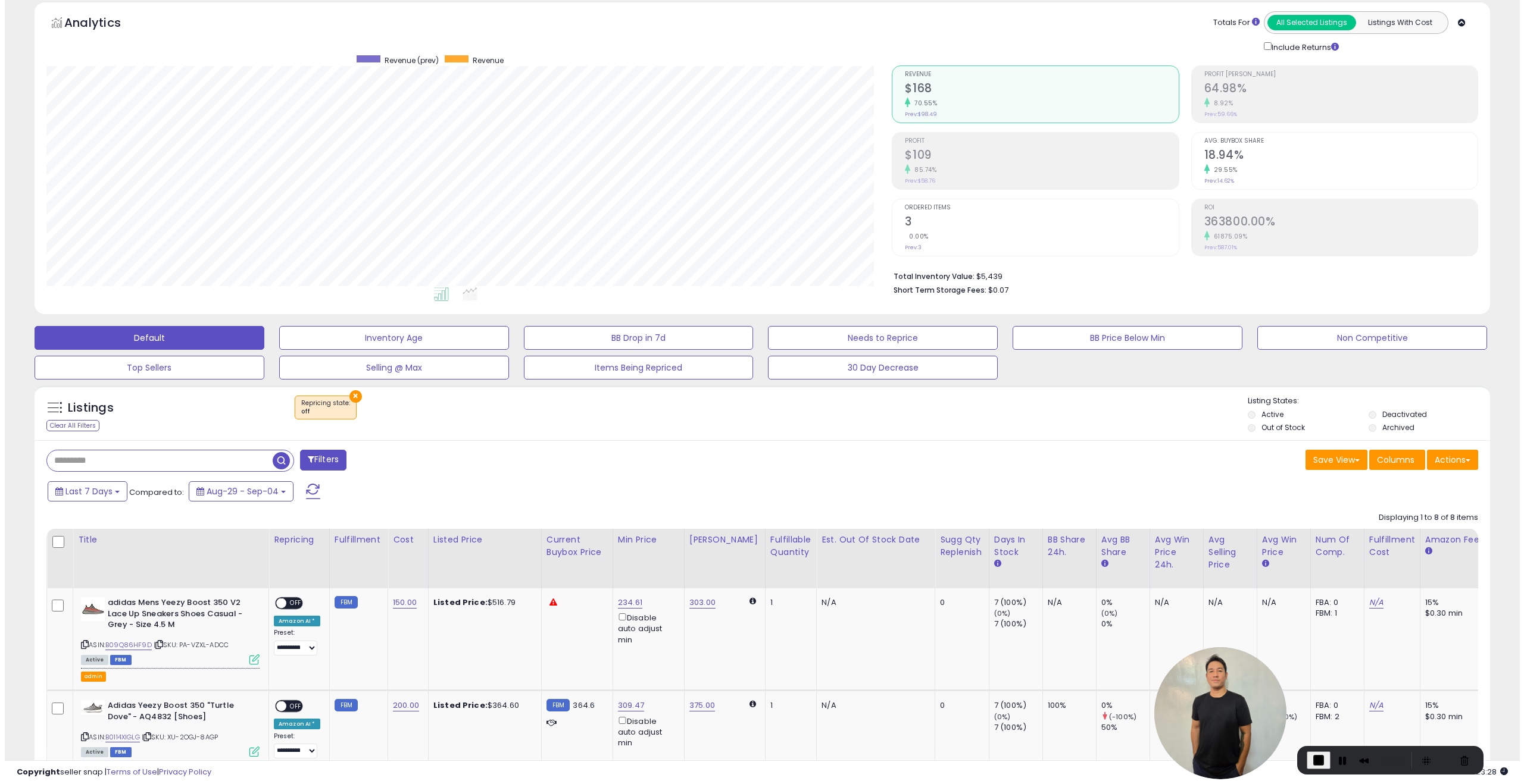
scroll to position [49, 0]
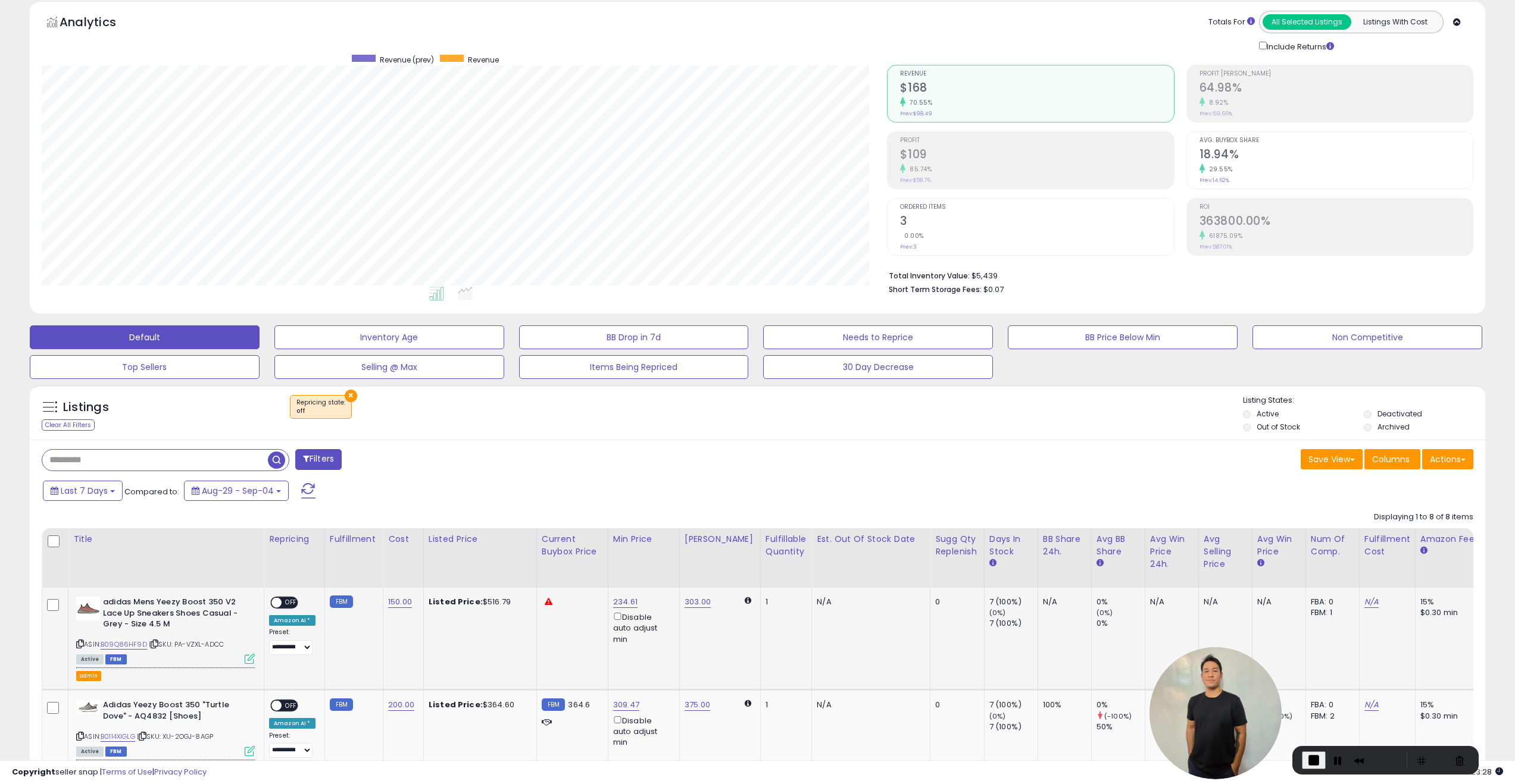
click at [250, 662] on icon at bounding box center [250, 658] width 10 height 10
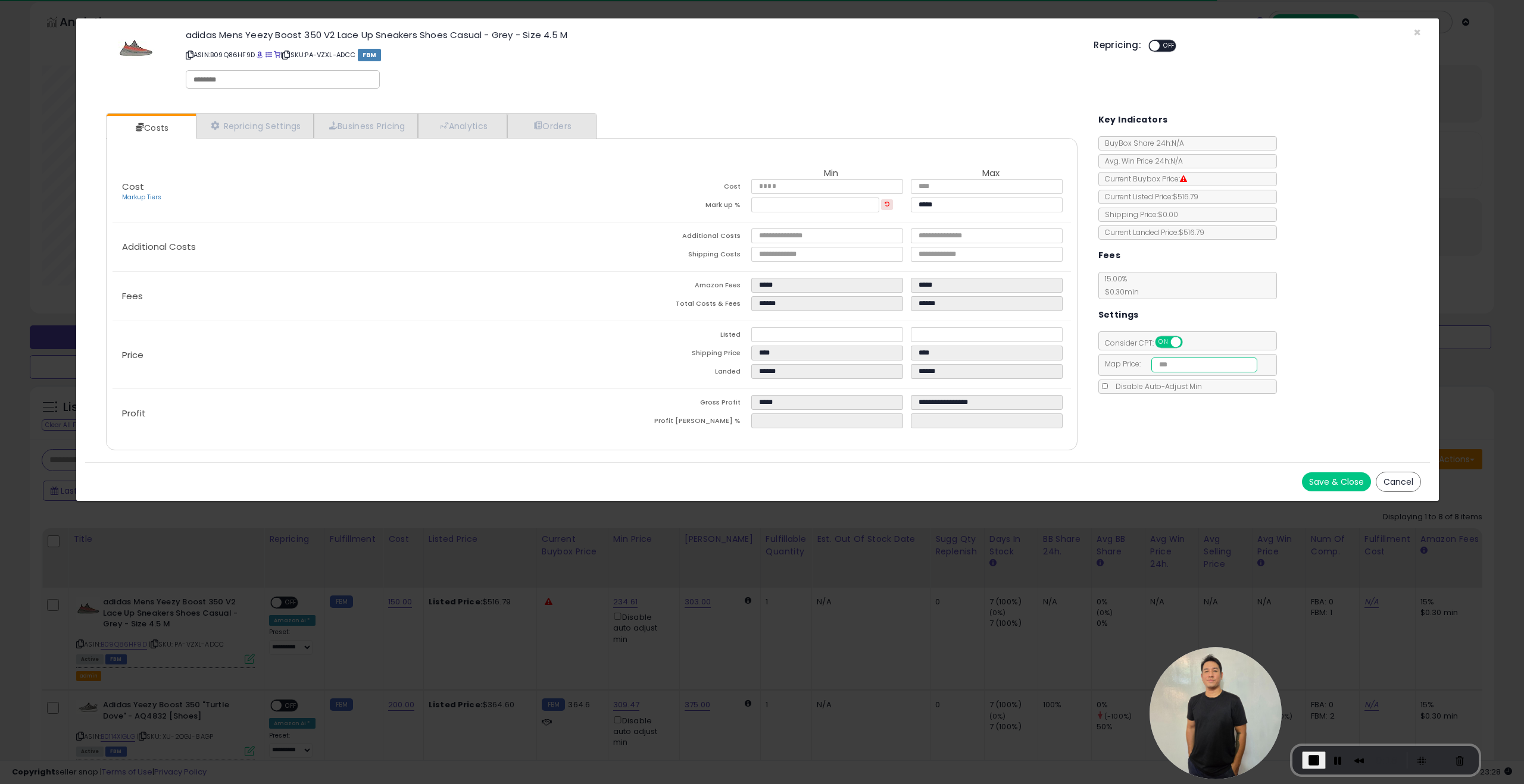
click at [1185, 367] on input "number" at bounding box center [1205, 365] width 107 height 15
click at [1418, 34] on span "×" at bounding box center [1417, 32] width 8 height 17
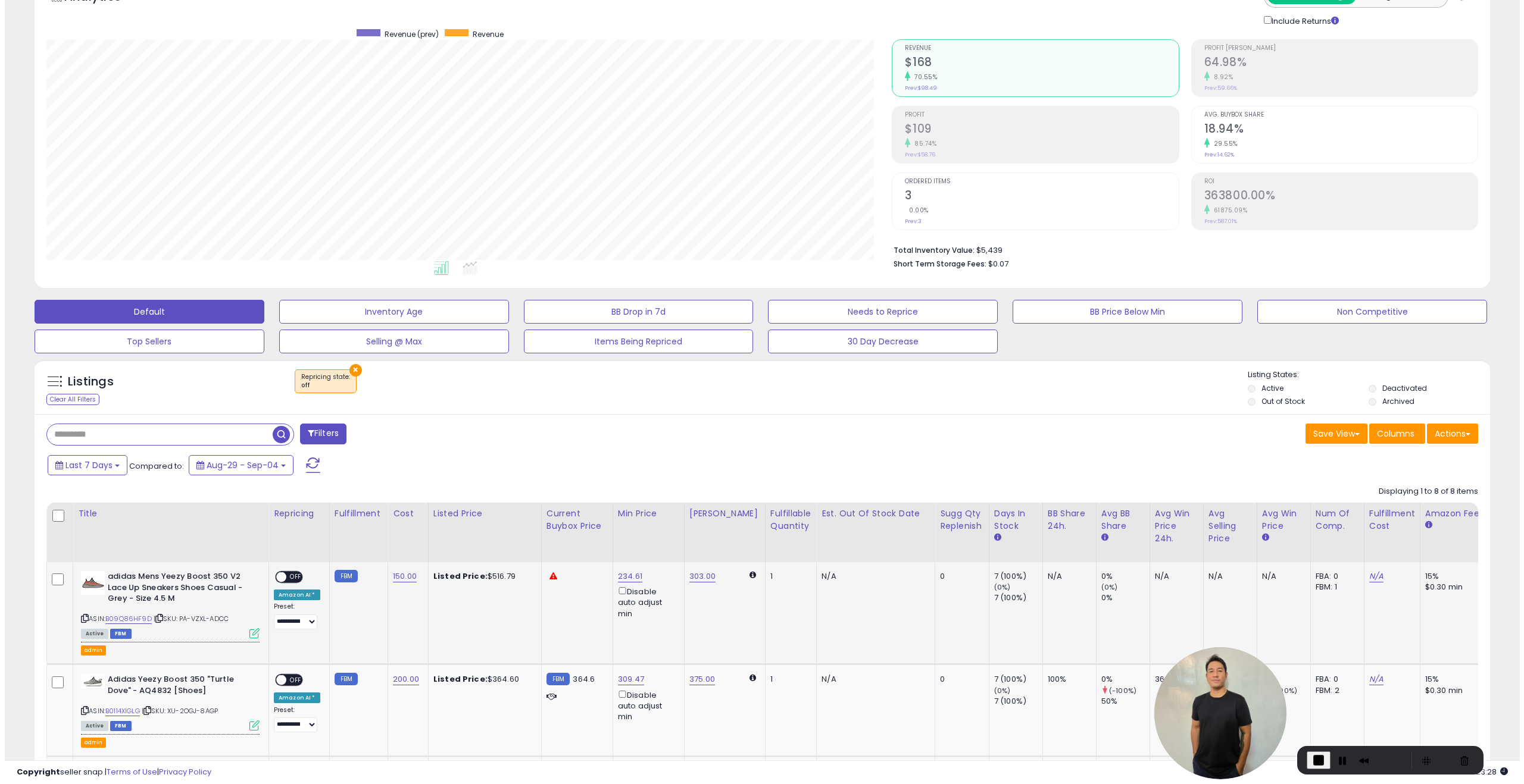
scroll to position [92, 0]
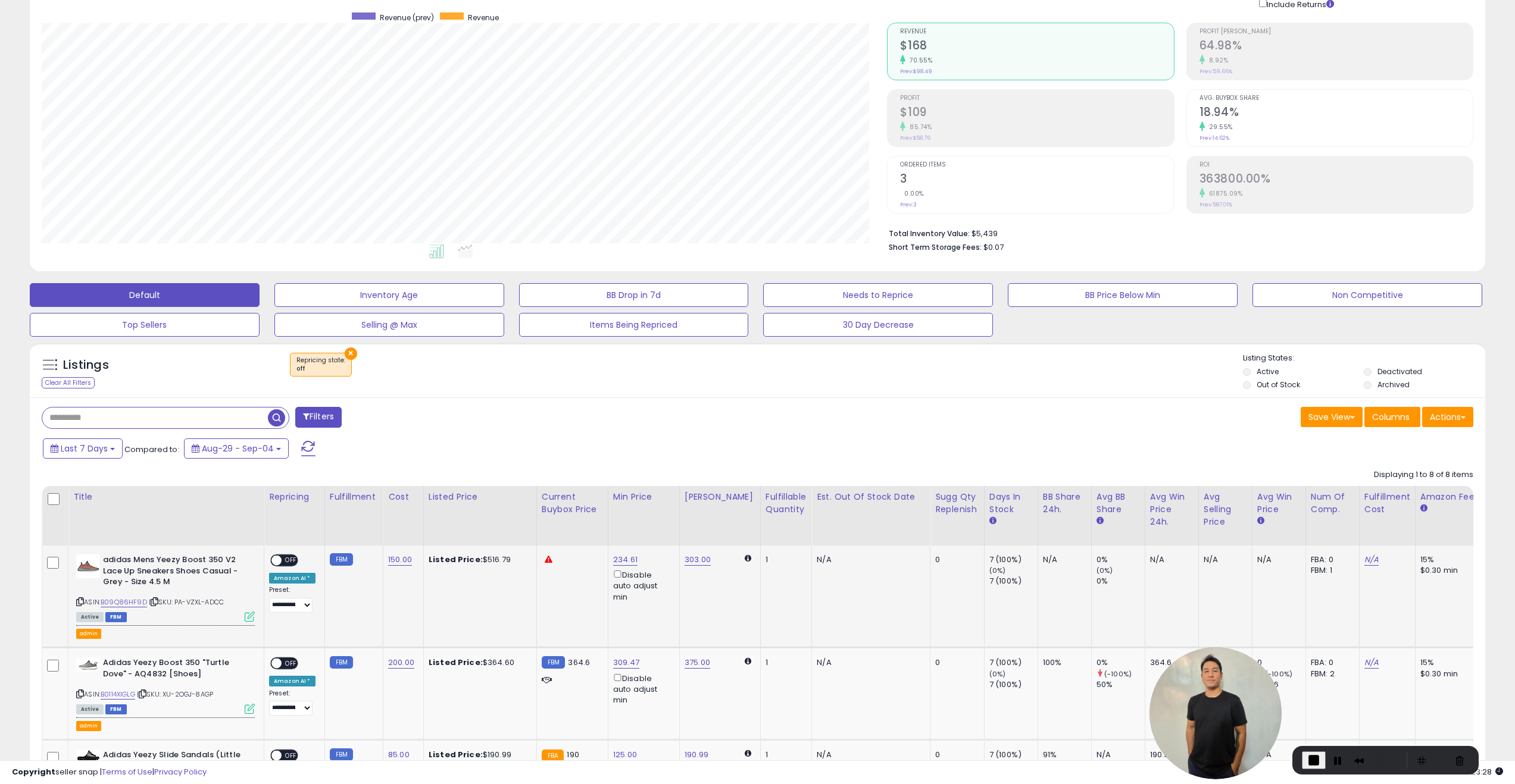
click at [252, 617] on icon at bounding box center [250, 616] width 10 height 10
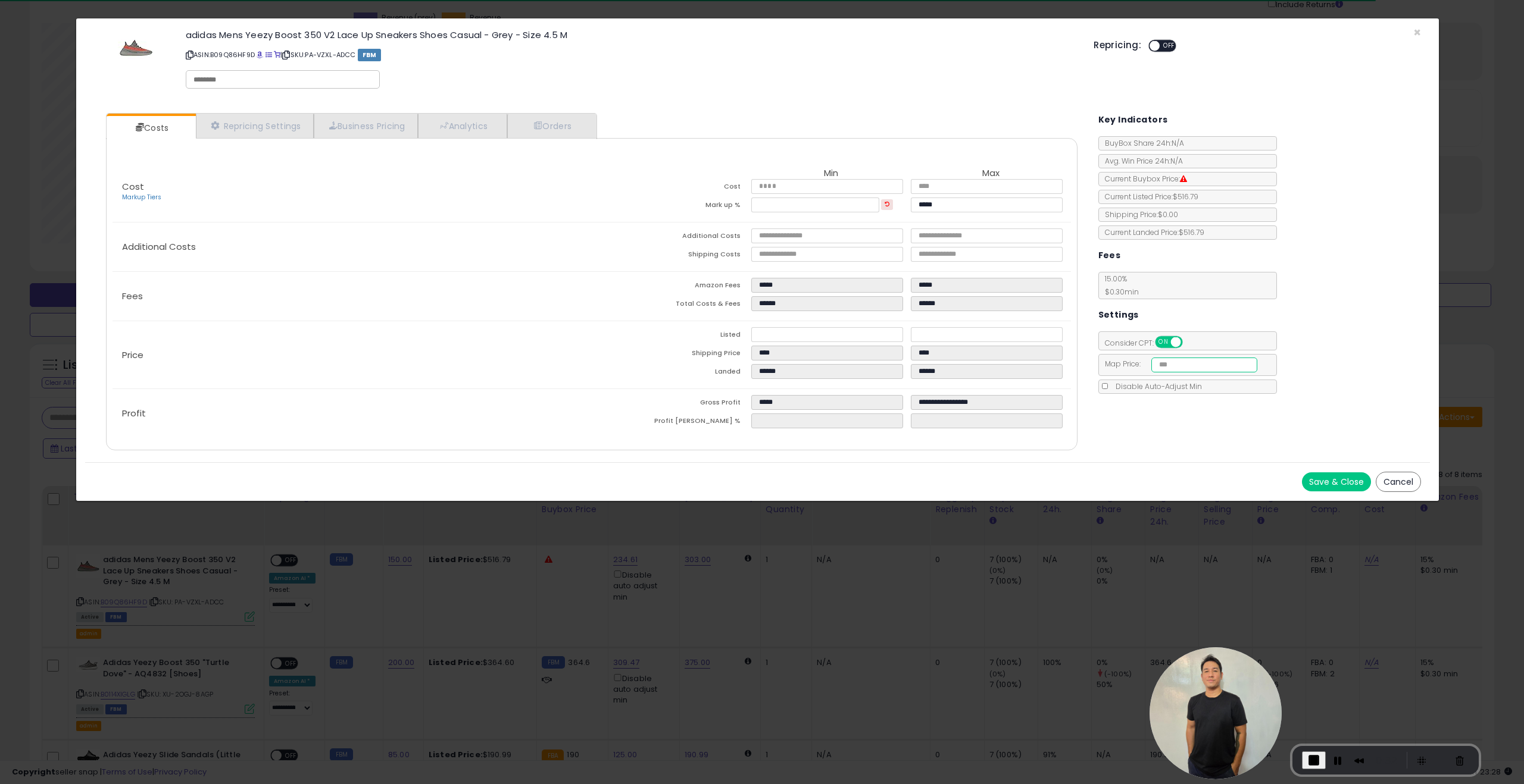
click at [1201, 364] on input "number" at bounding box center [1205, 365] width 107 height 15
click at [1215, 423] on div "Costs Repricing Settings Business Pricing Analytics Orders" at bounding box center [758, 283] width 1345 height 358
click at [1182, 366] on input "number" at bounding box center [1205, 365] width 107 height 15
click at [1226, 559] on div "× Close adidas Mens Yeezy Boost 350 V2 Lace Up Sneakers Shoes Casual - Grey - S…" at bounding box center [762, 392] width 1524 height 784
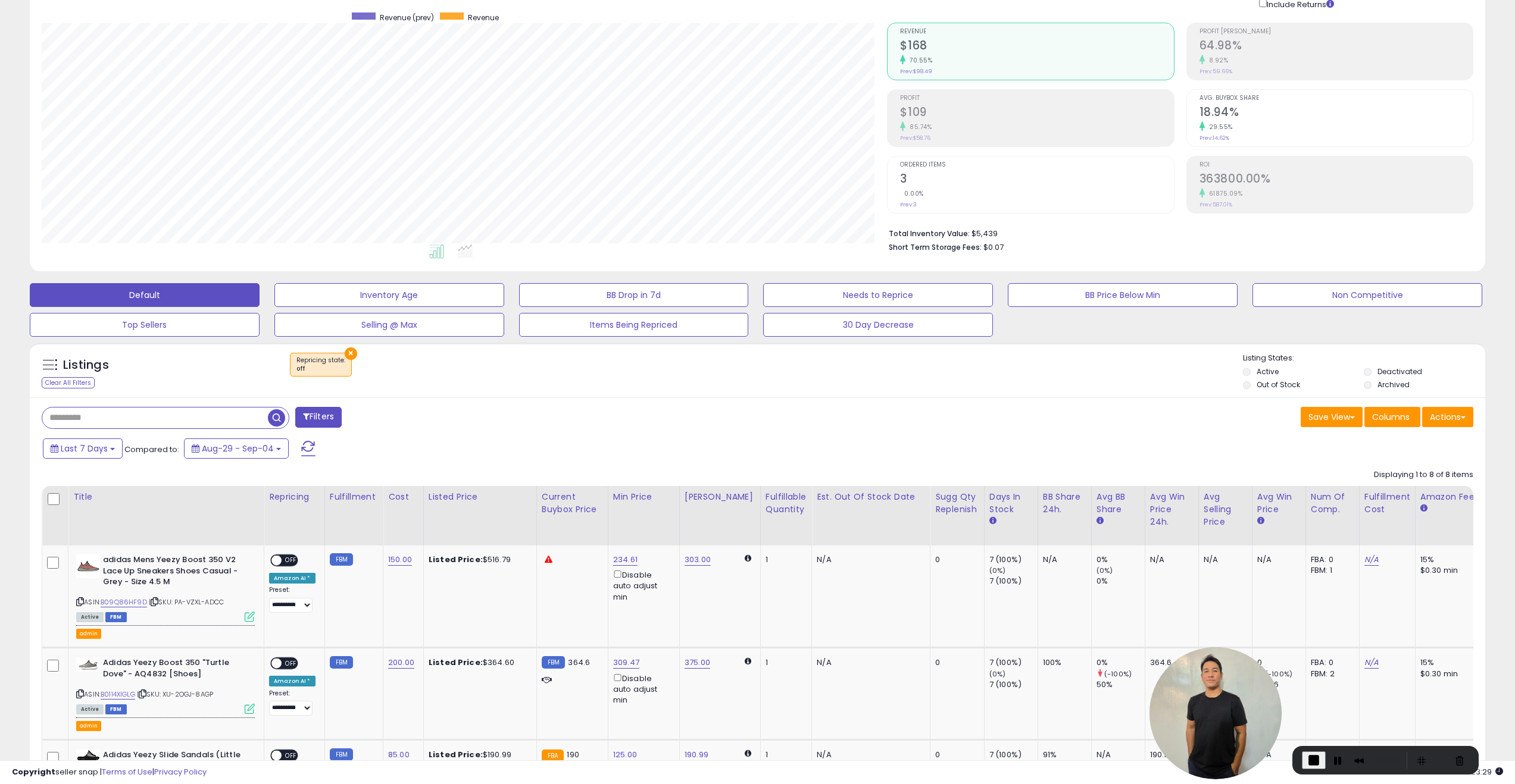
scroll to position [594769, 594347]
click at [300, 611] on select "**********" at bounding box center [291, 605] width 44 height 15
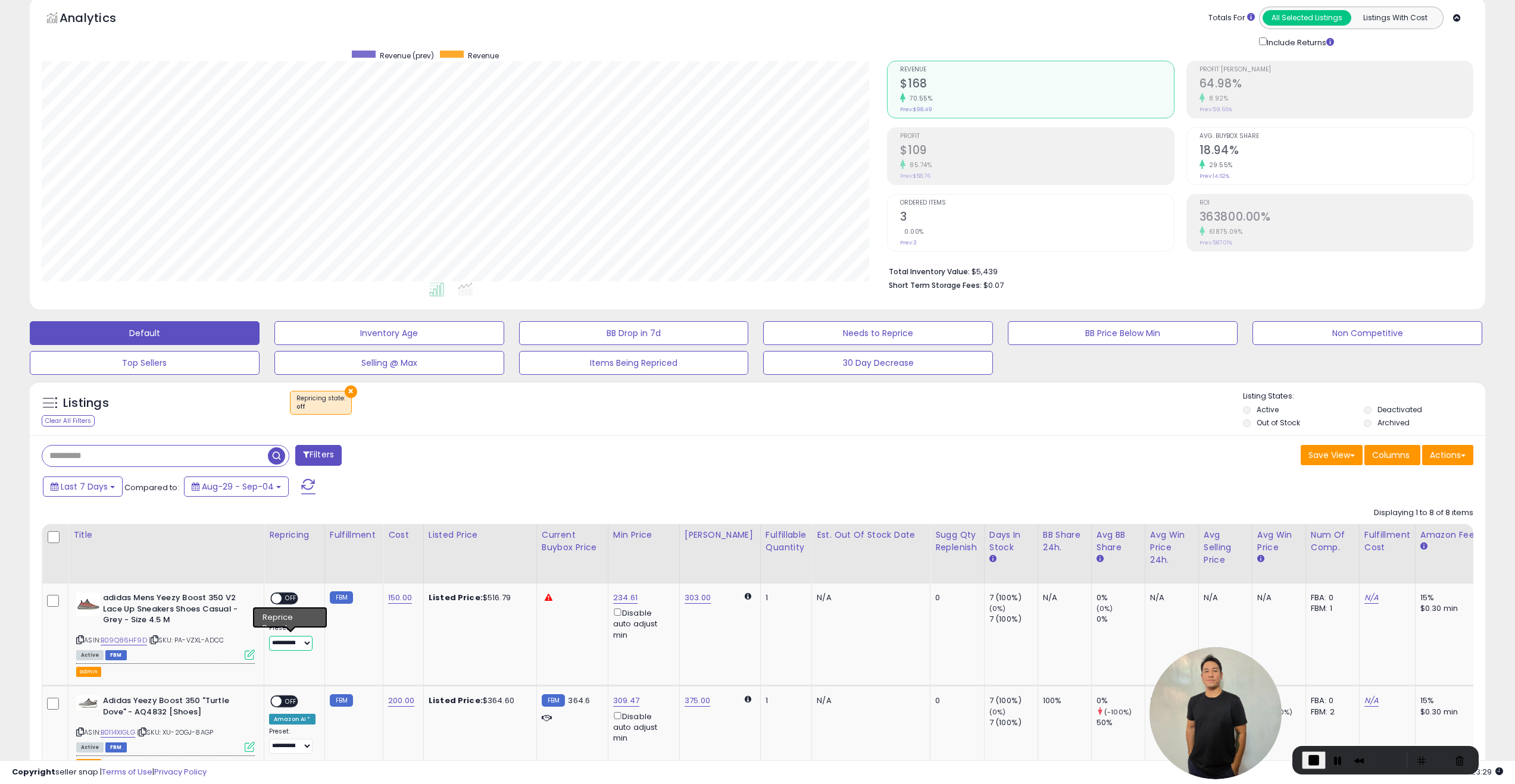
scroll to position [0, 0]
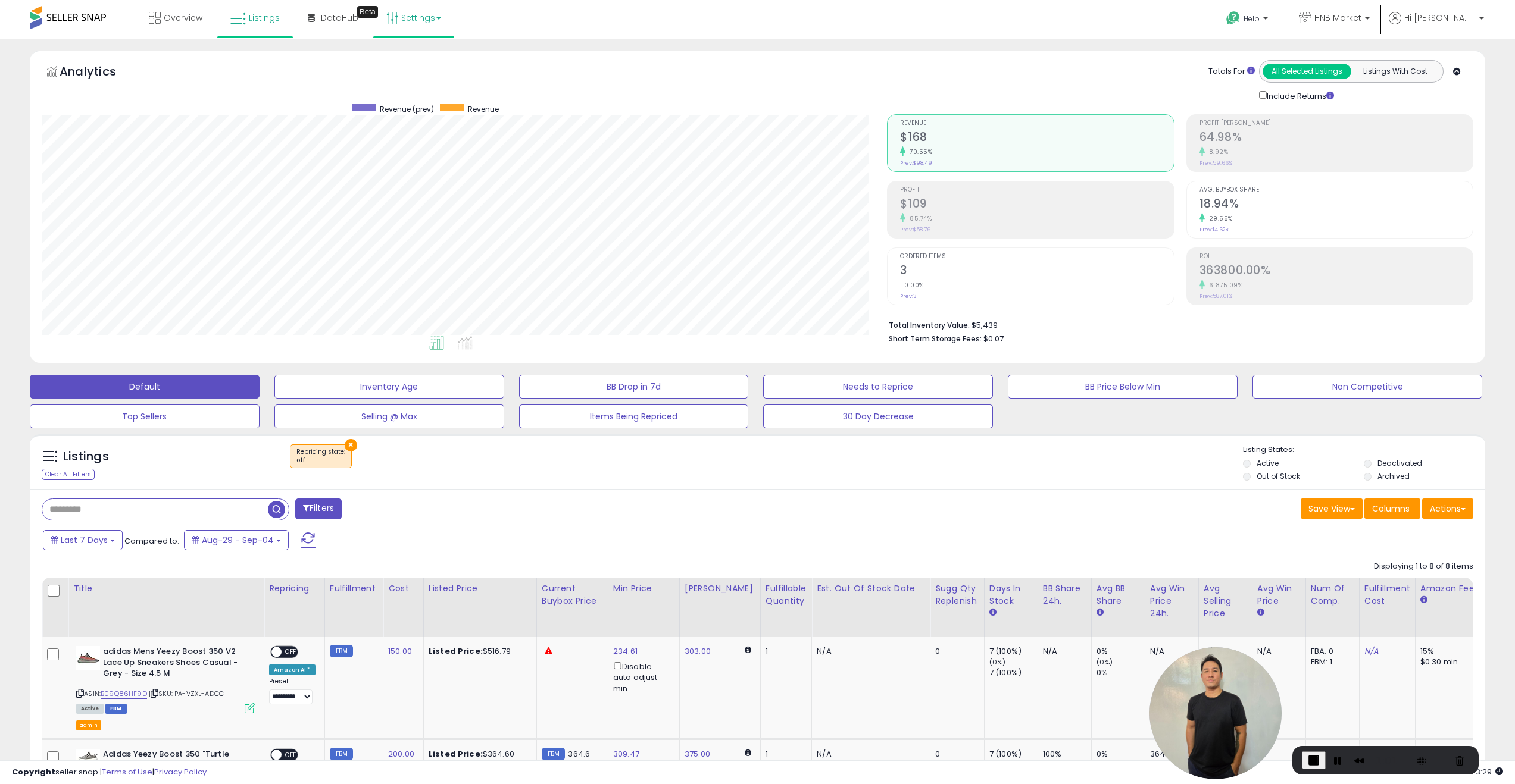
click at [408, 19] on link "Settings" at bounding box center [414, 18] width 73 height 36
click at [416, 60] on link "Store settings" at bounding box center [416, 61] width 53 height 11
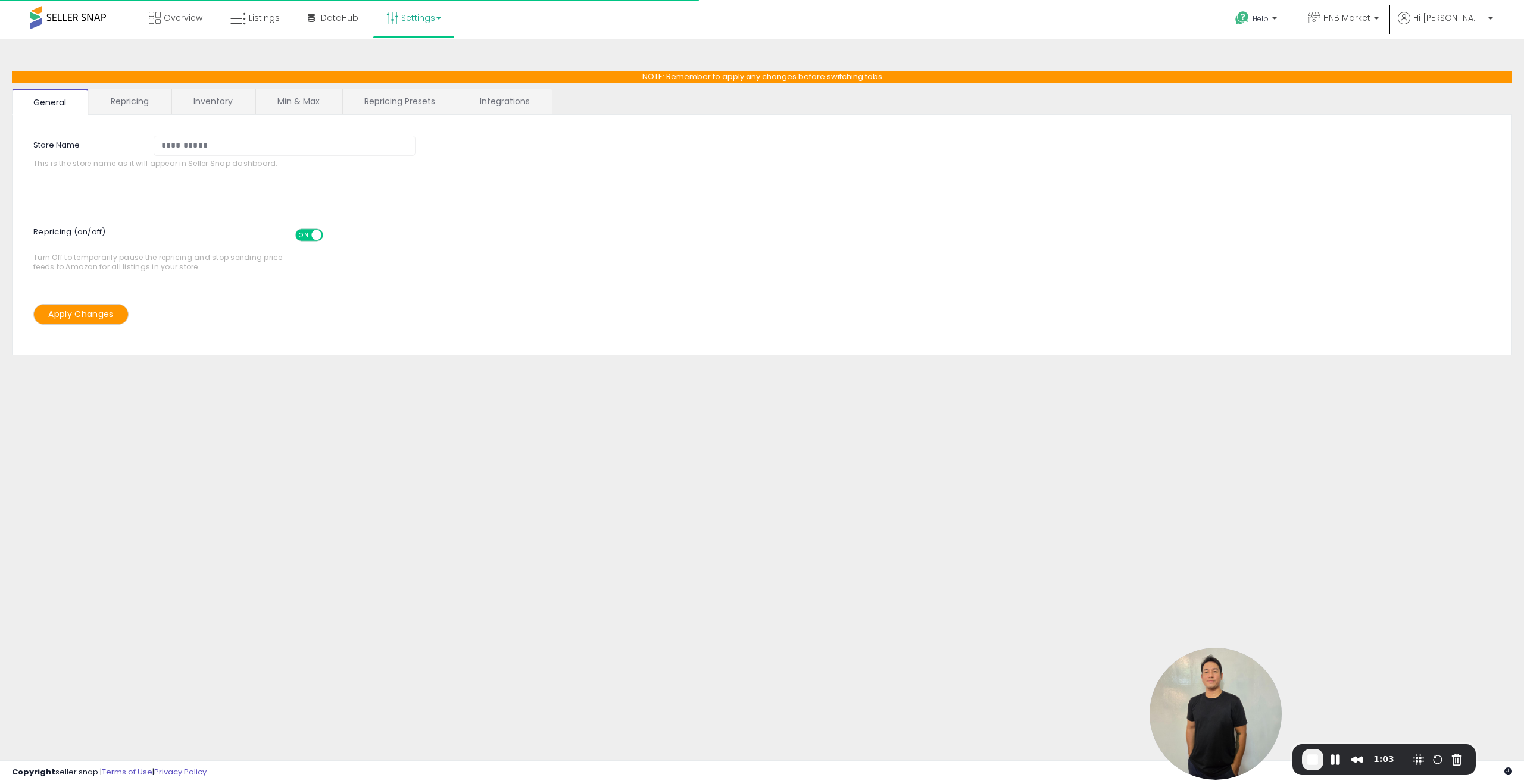
select select "*******"
select select "********"
click at [403, 107] on link "Repricing Presets" at bounding box center [399, 100] width 113 height 25
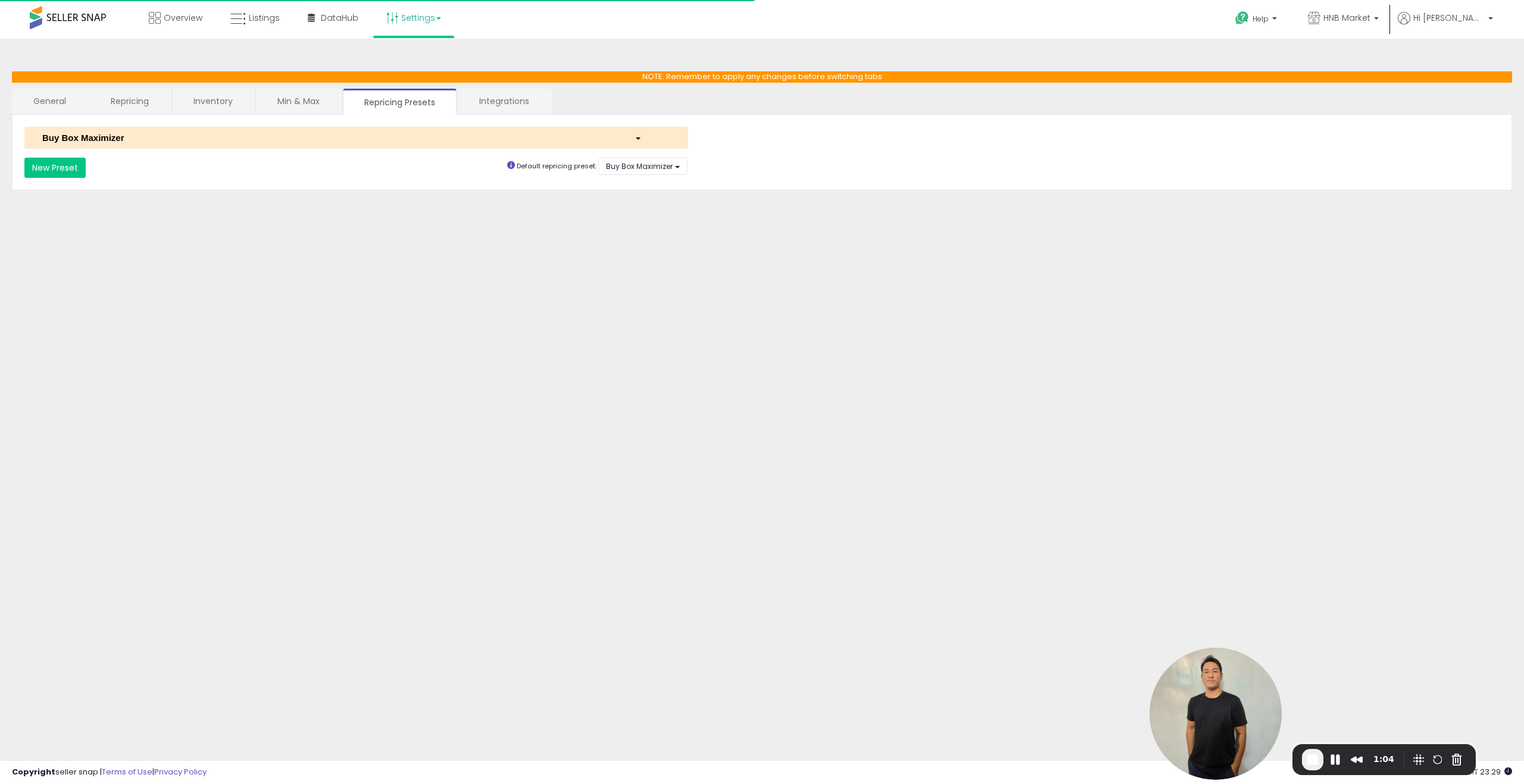
select select "*********"
select select "**********"
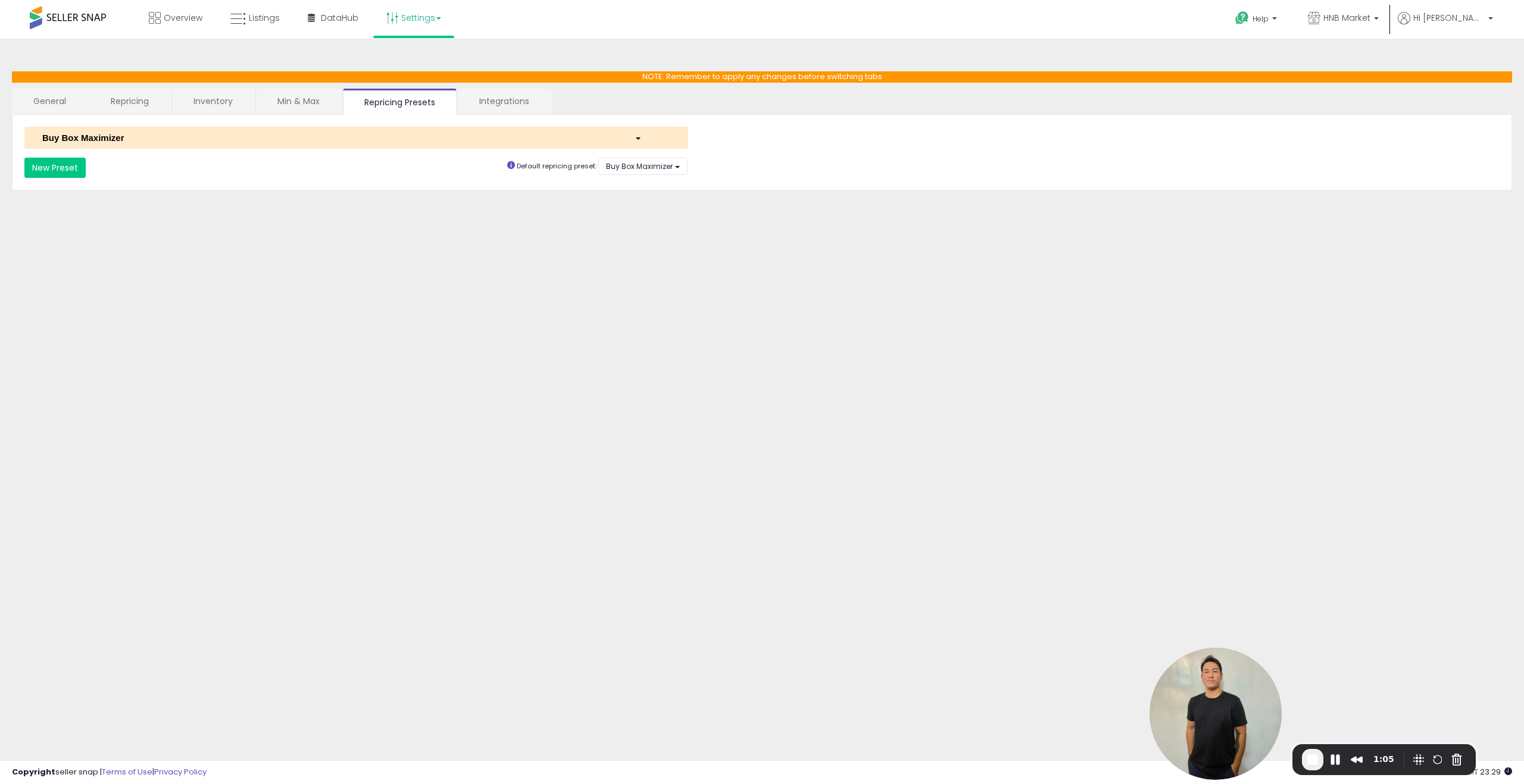
click at [192, 145] on button "Buy Box Maximizer" at bounding box center [356, 137] width 664 height 22
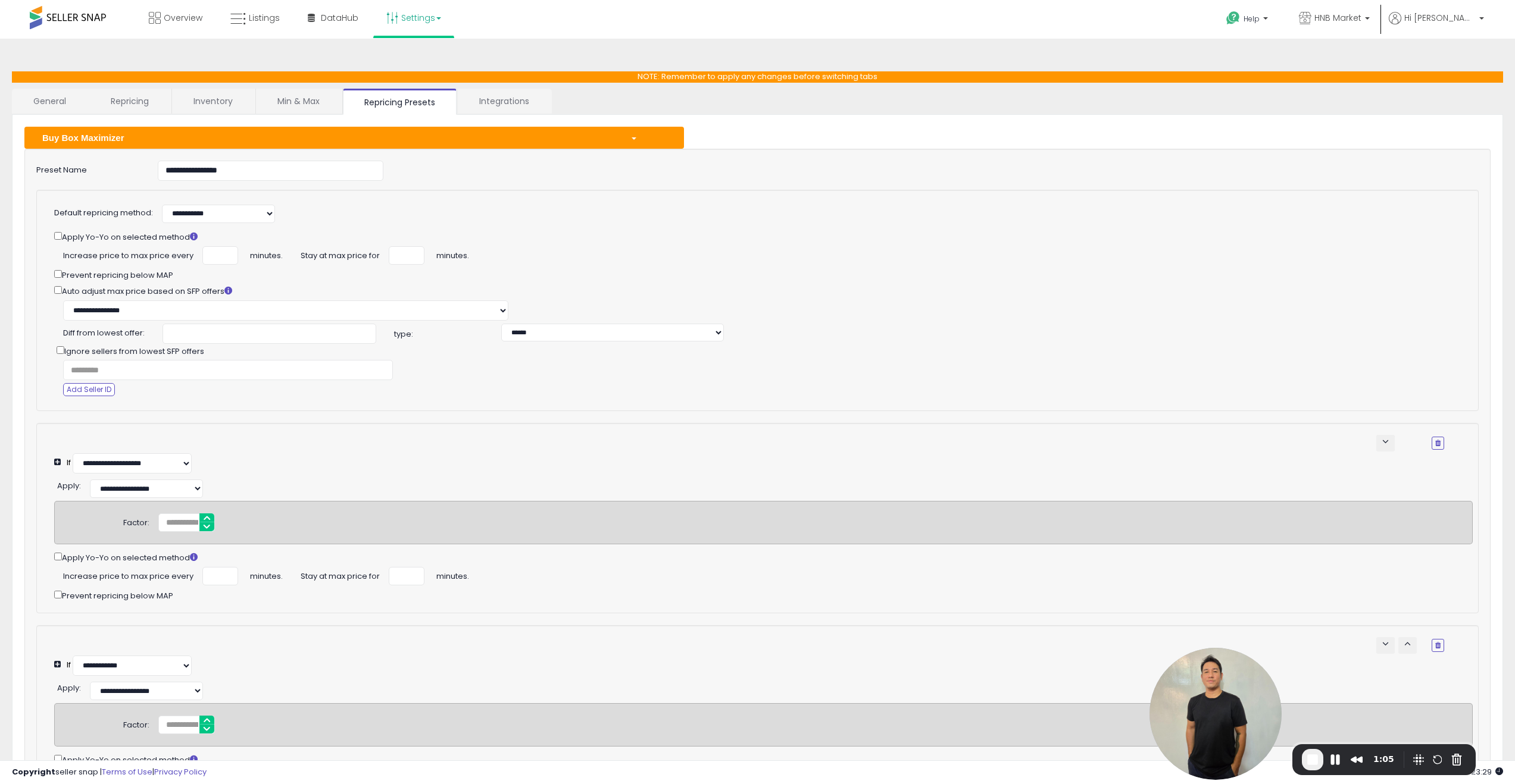
select select "**********"
select select "******"
select select "**********"
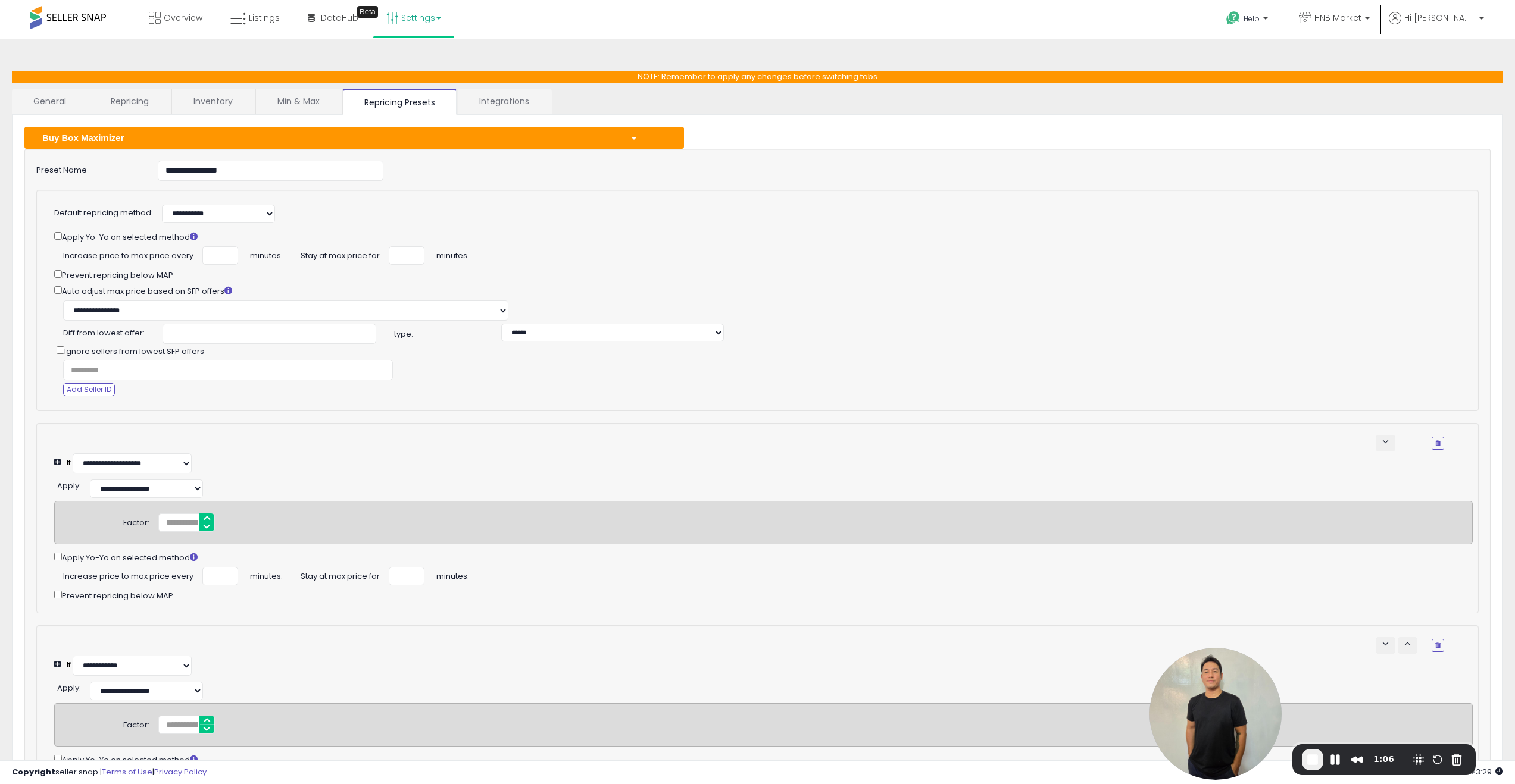
select select "*********"
select select "**********"
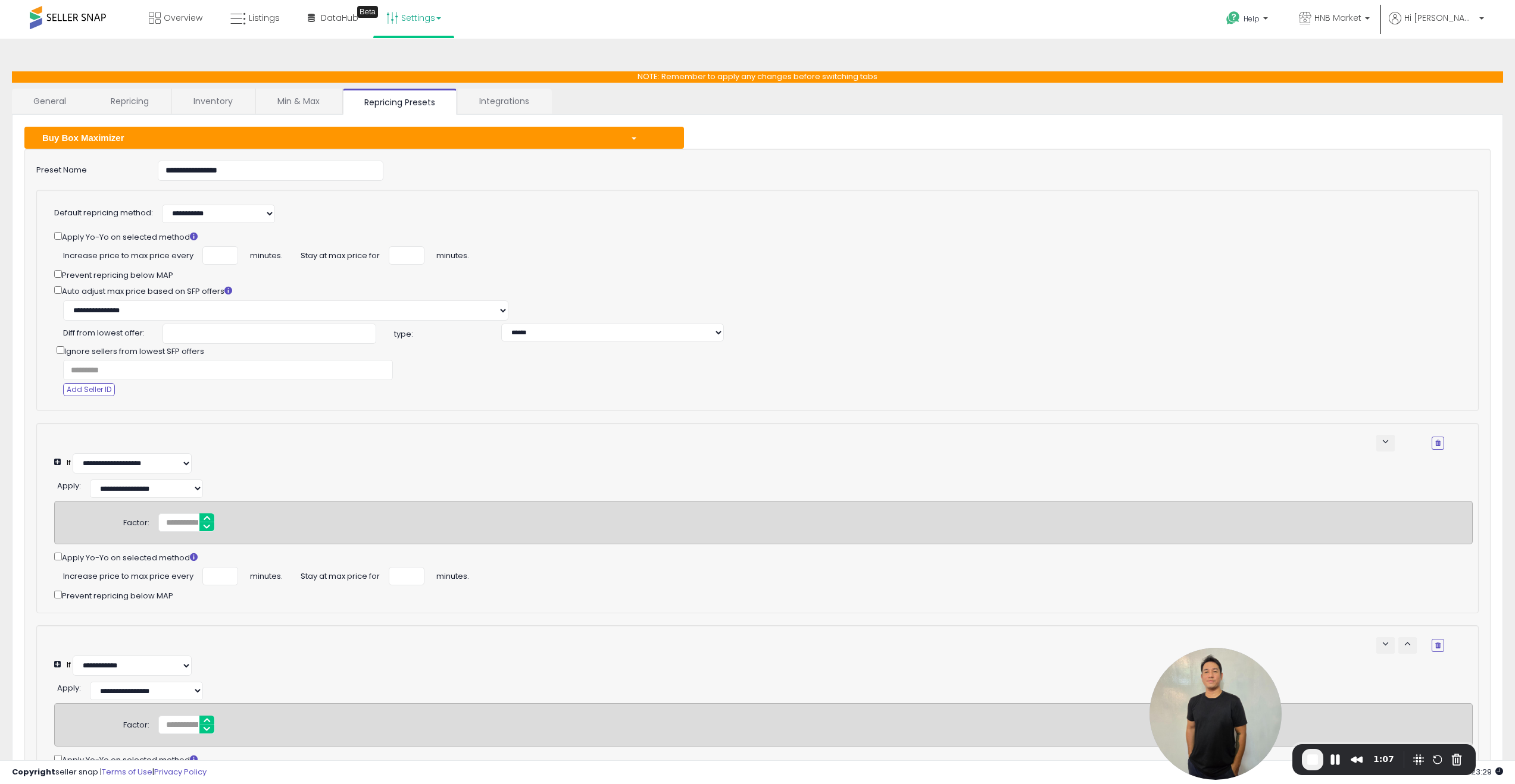
select select "**********"
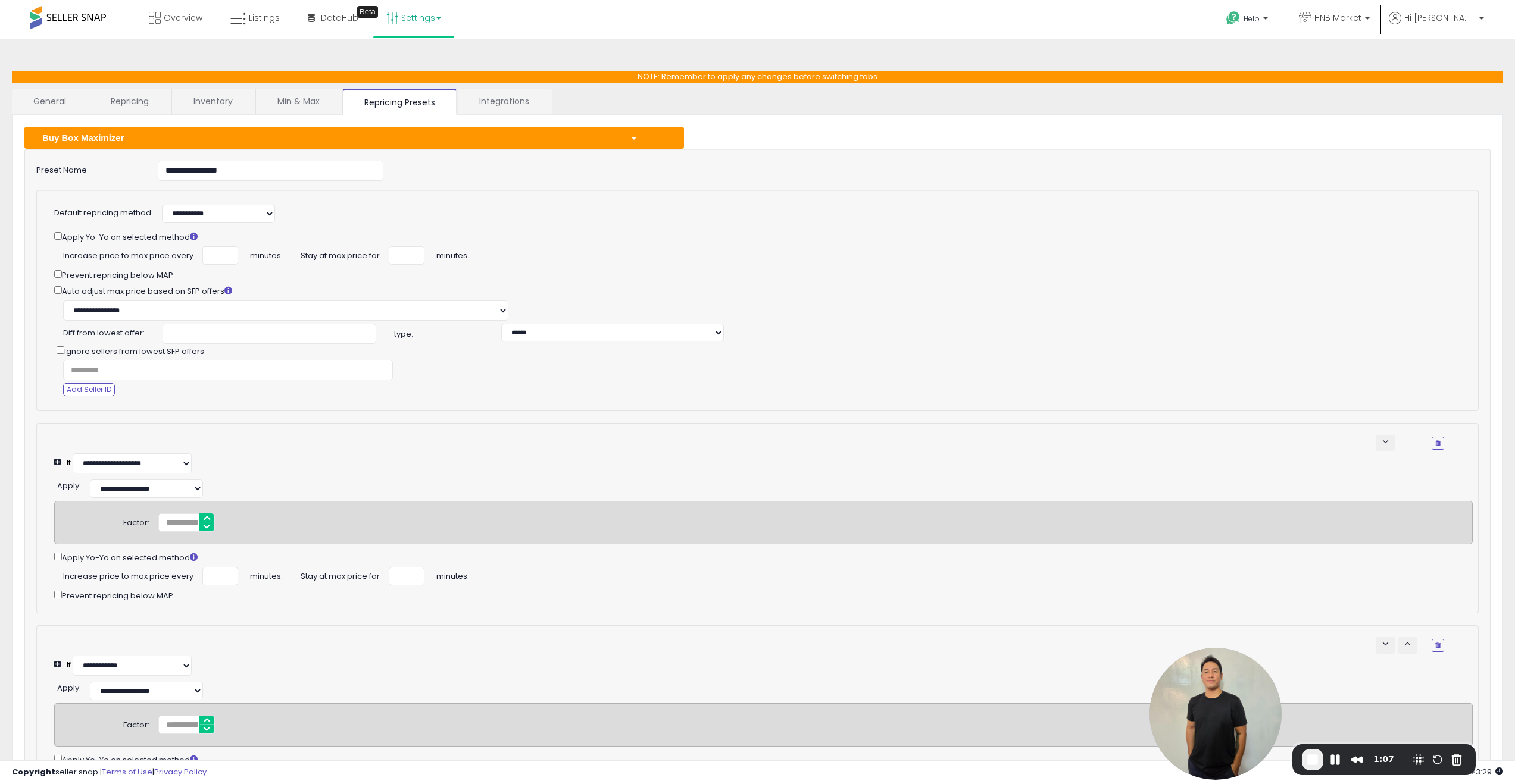
select select "**********"
click at [1317, 761] on span "End Recording" at bounding box center [1312, 760] width 15 height 15
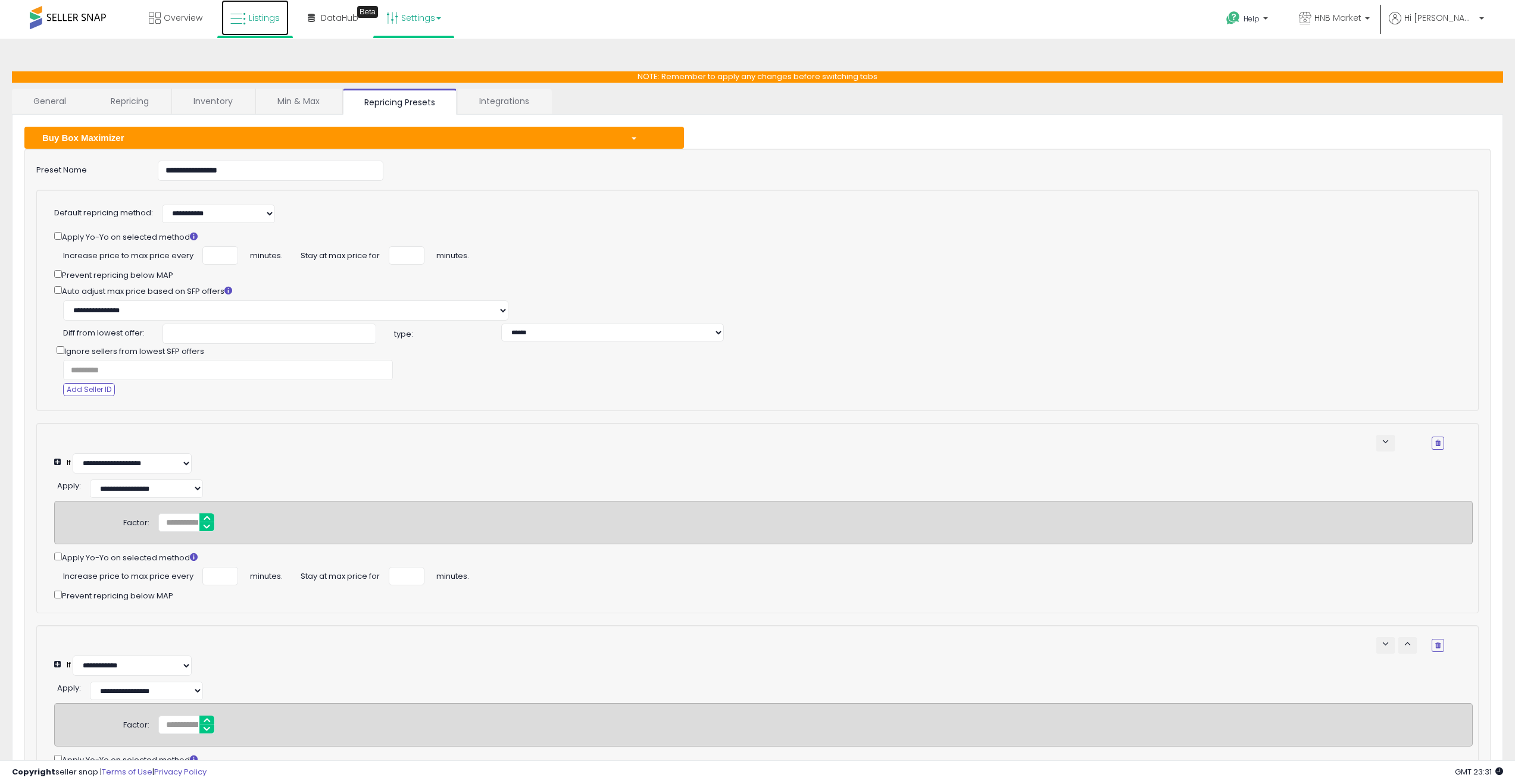
click at [264, 23] on span "Listings" at bounding box center [264, 18] width 31 height 12
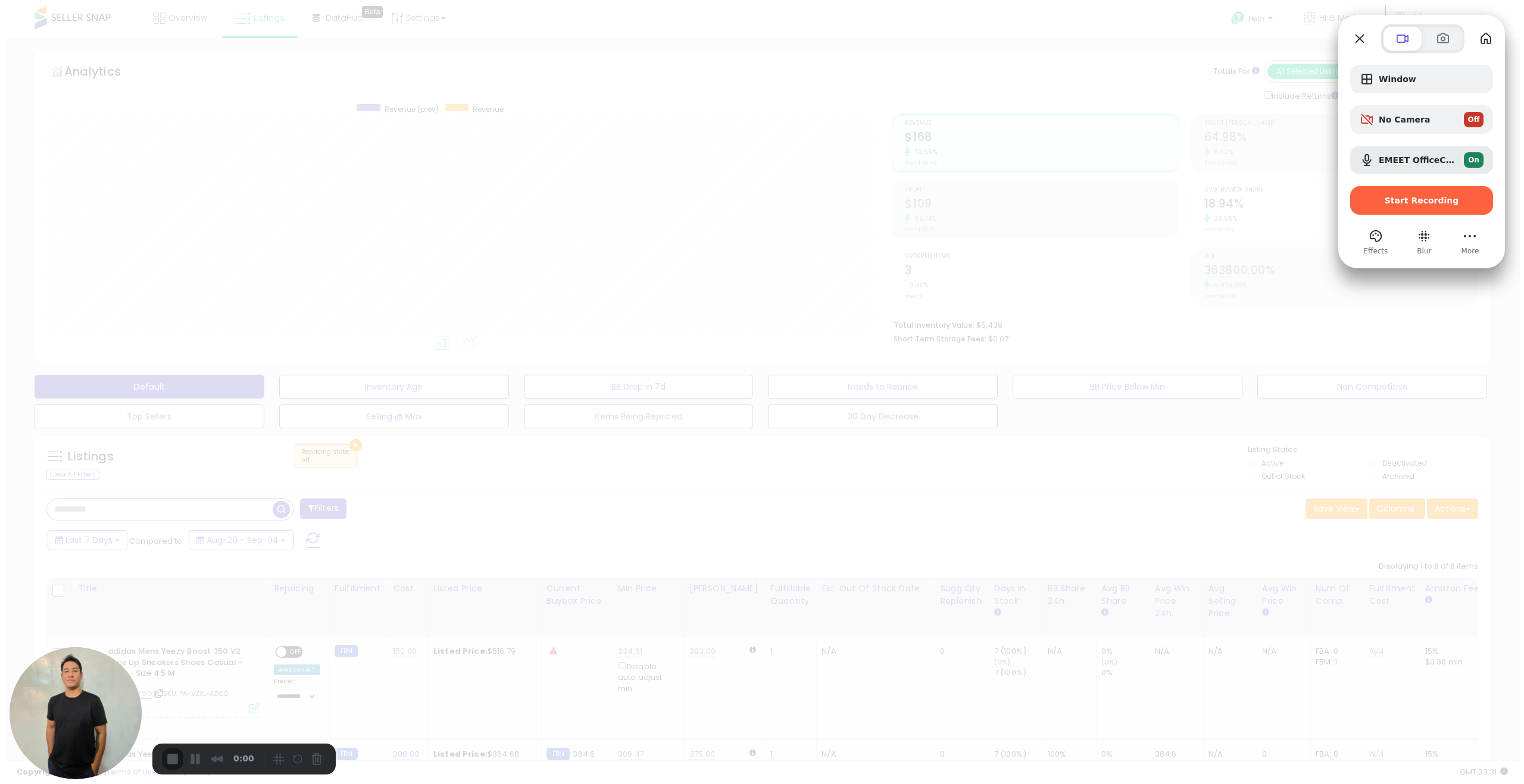
scroll to position [244, 846]
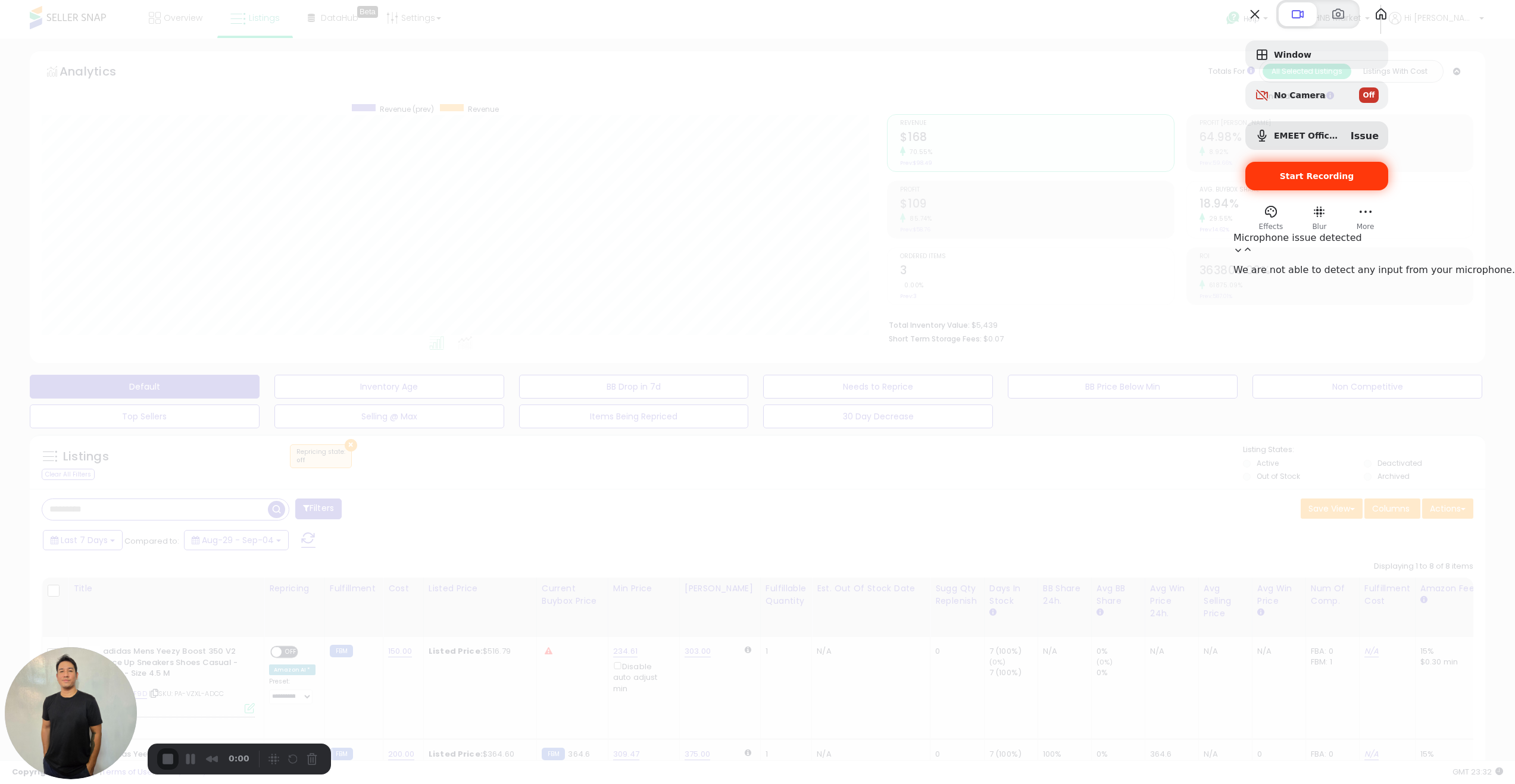
click at [1388, 190] on div "Start Recording" at bounding box center [1317, 176] width 143 height 28
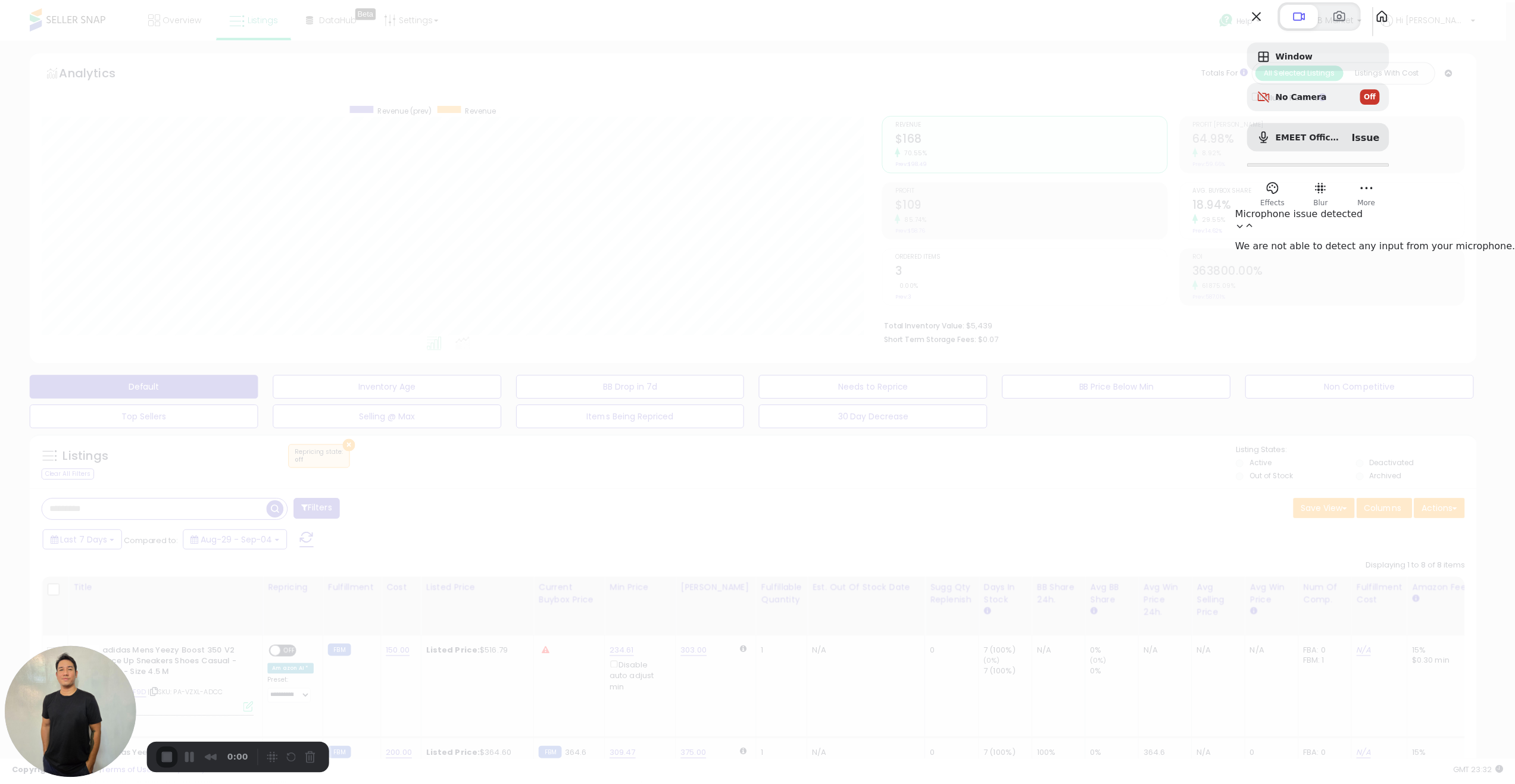
scroll to position [594769, 594351]
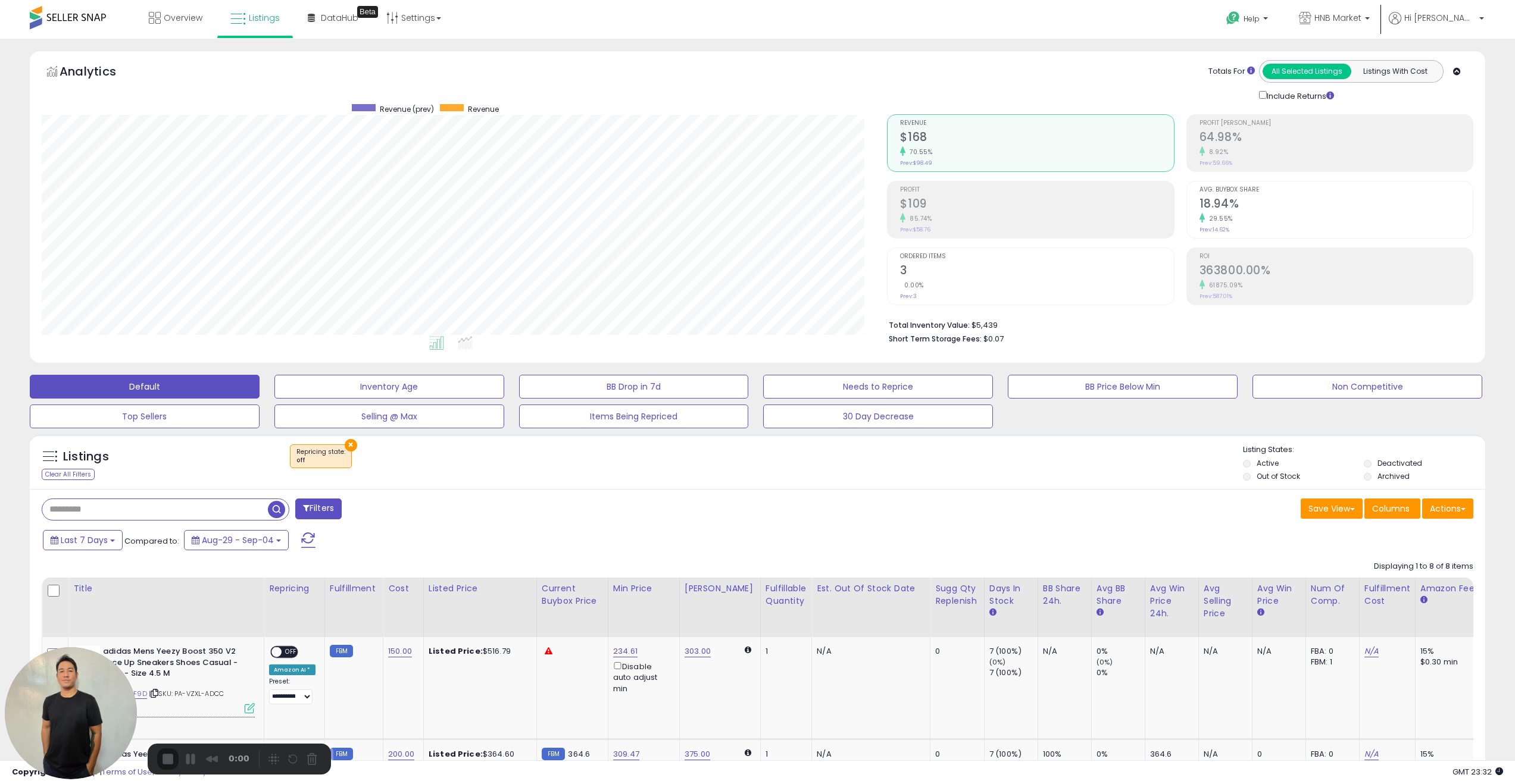
scroll to position [244, 846]
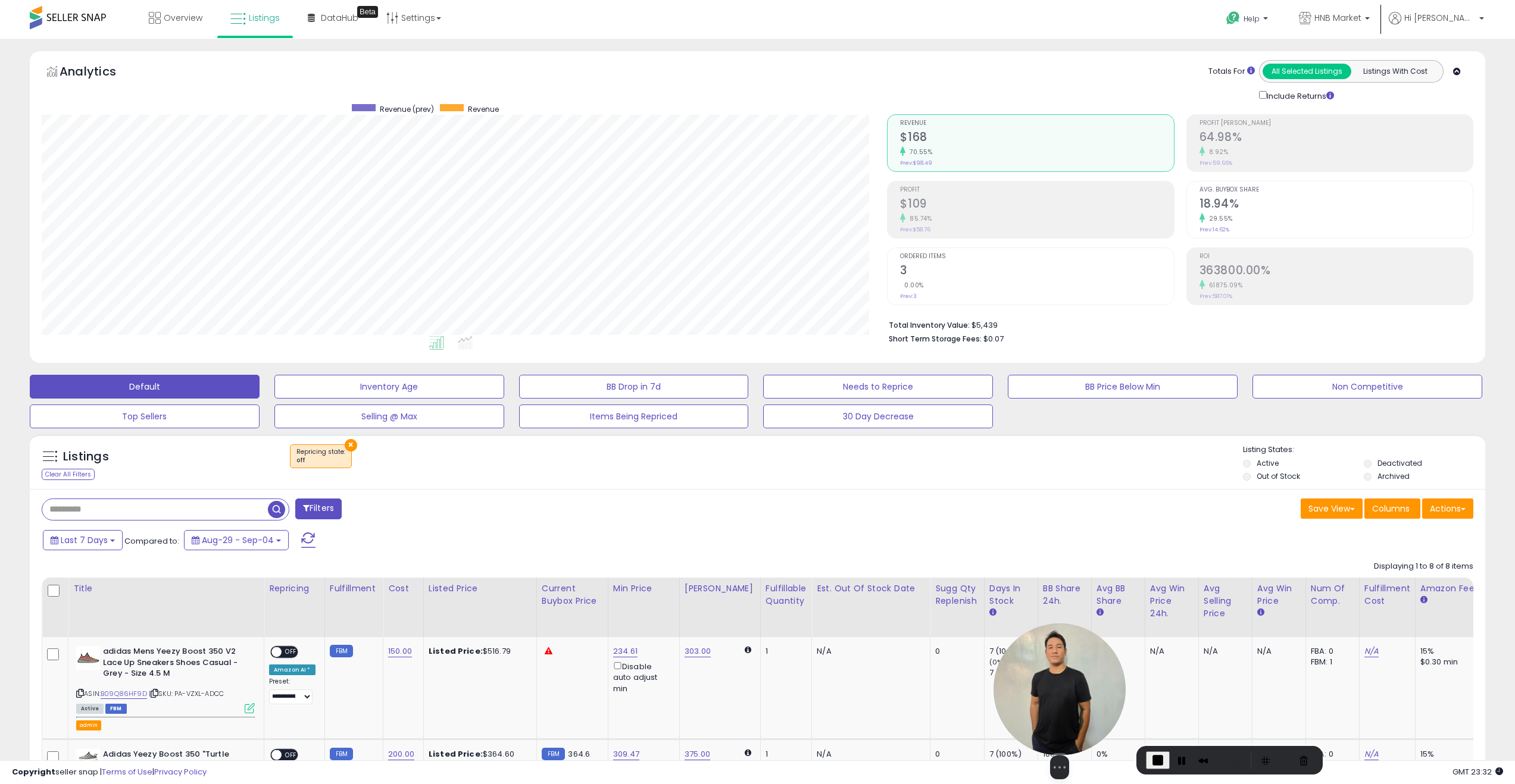
drag, startPoint x: 100, startPoint y: 681, endPoint x: 1092, endPoint y: 685, distance: 992.0
click at [1092, 685] on img at bounding box center [1059, 689] width 132 height 132
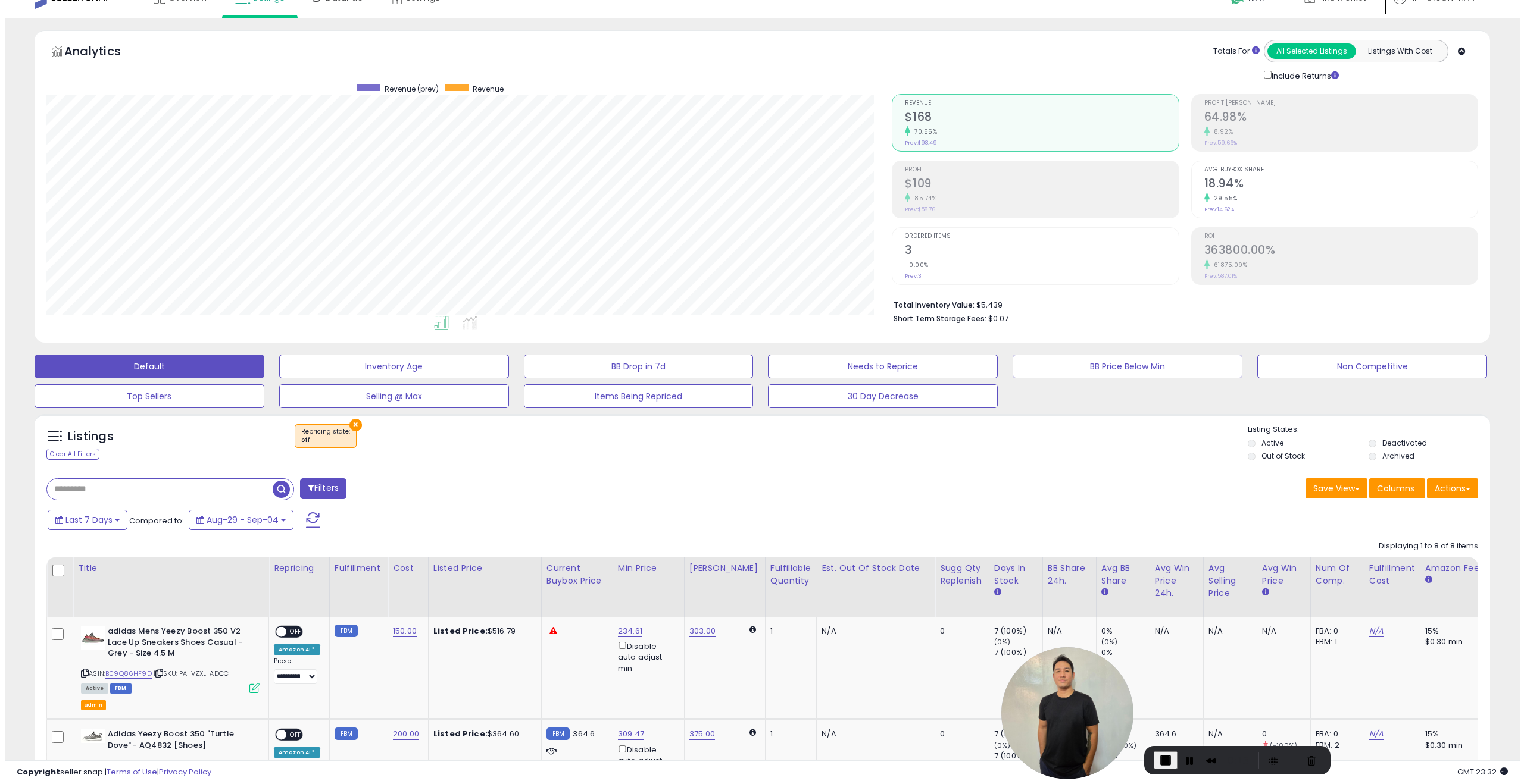
scroll to position [41, 0]
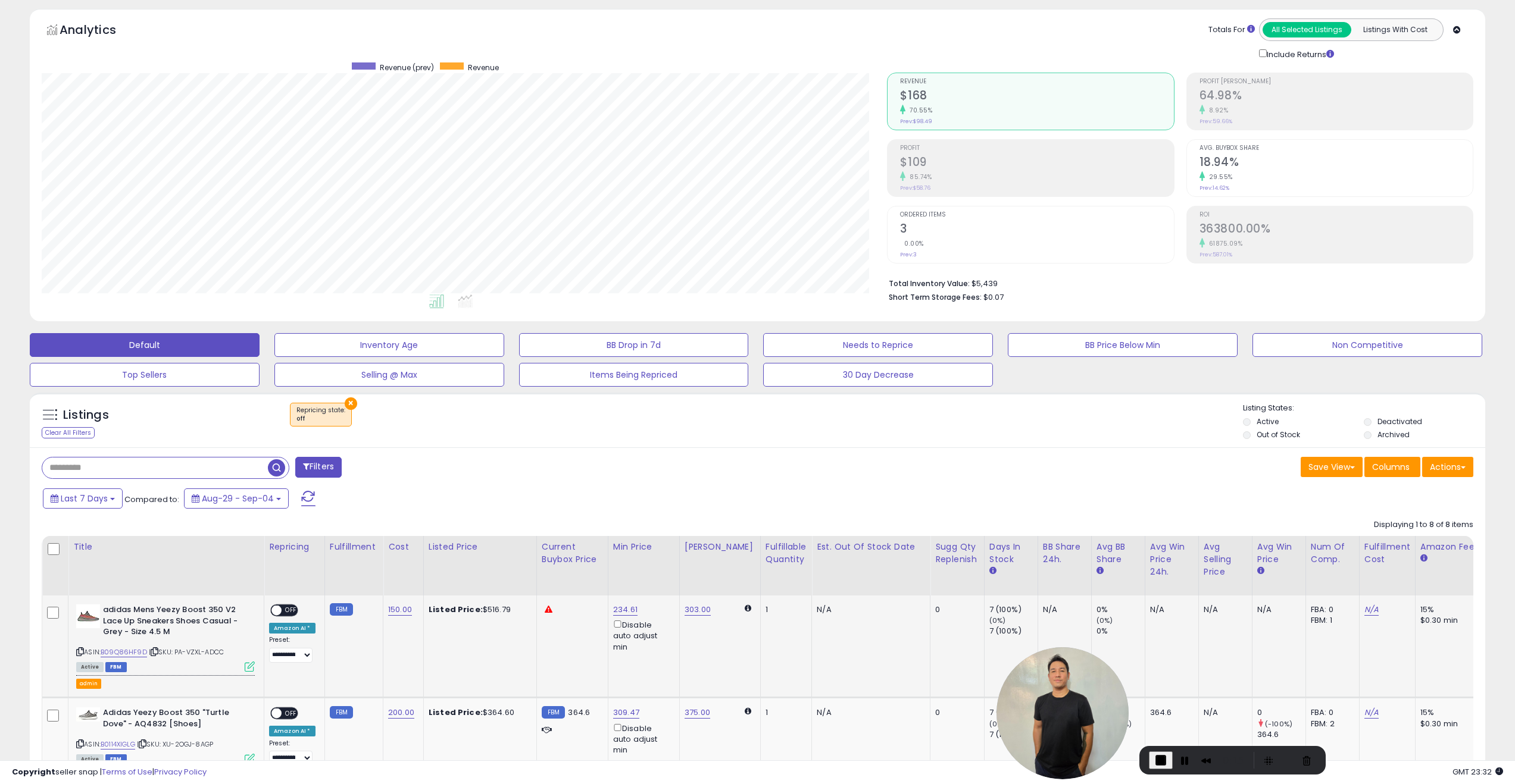
click at [252, 669] on icon at bounding box center [250, 667] width 10 height 10
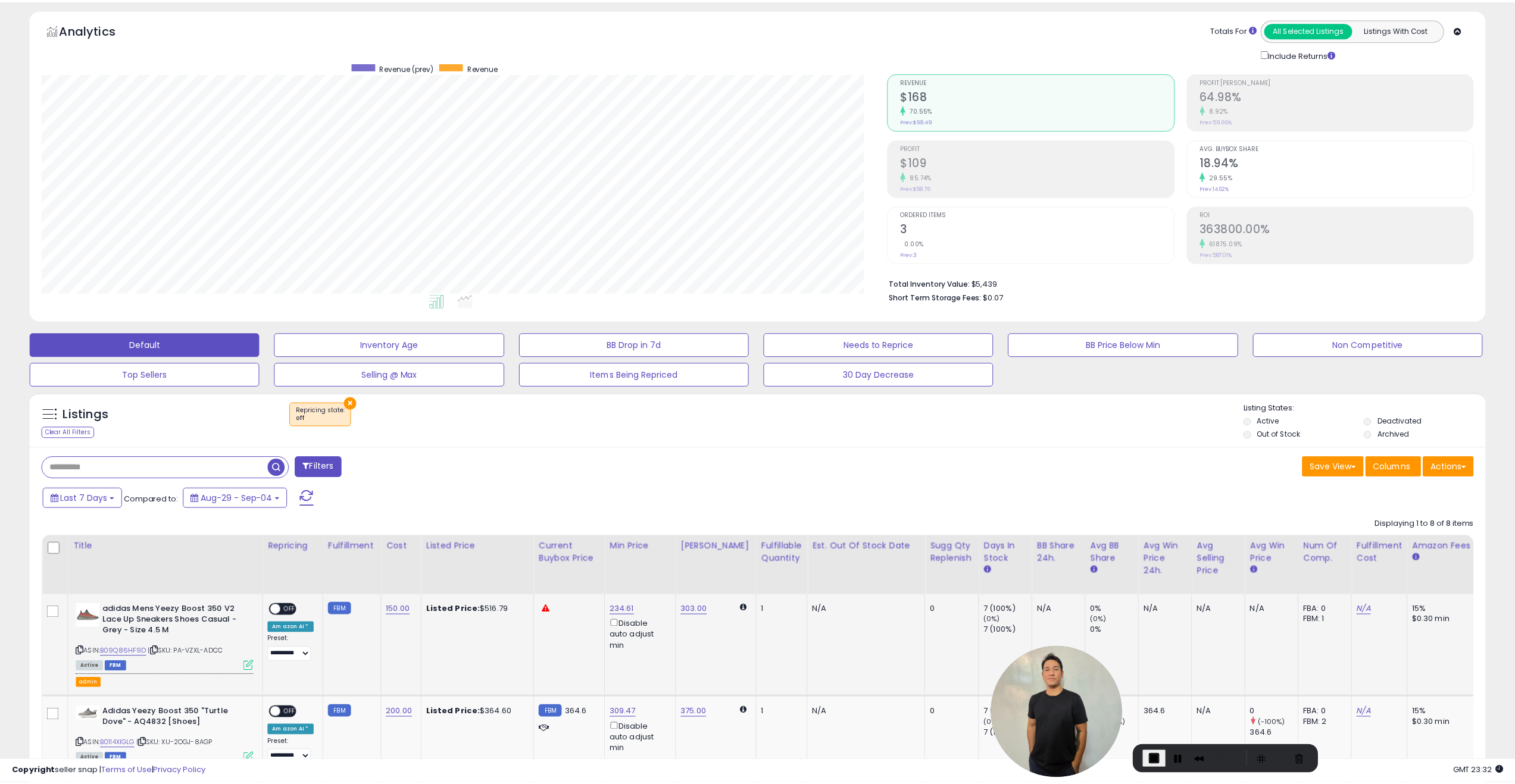
scroll to position [244, 851]
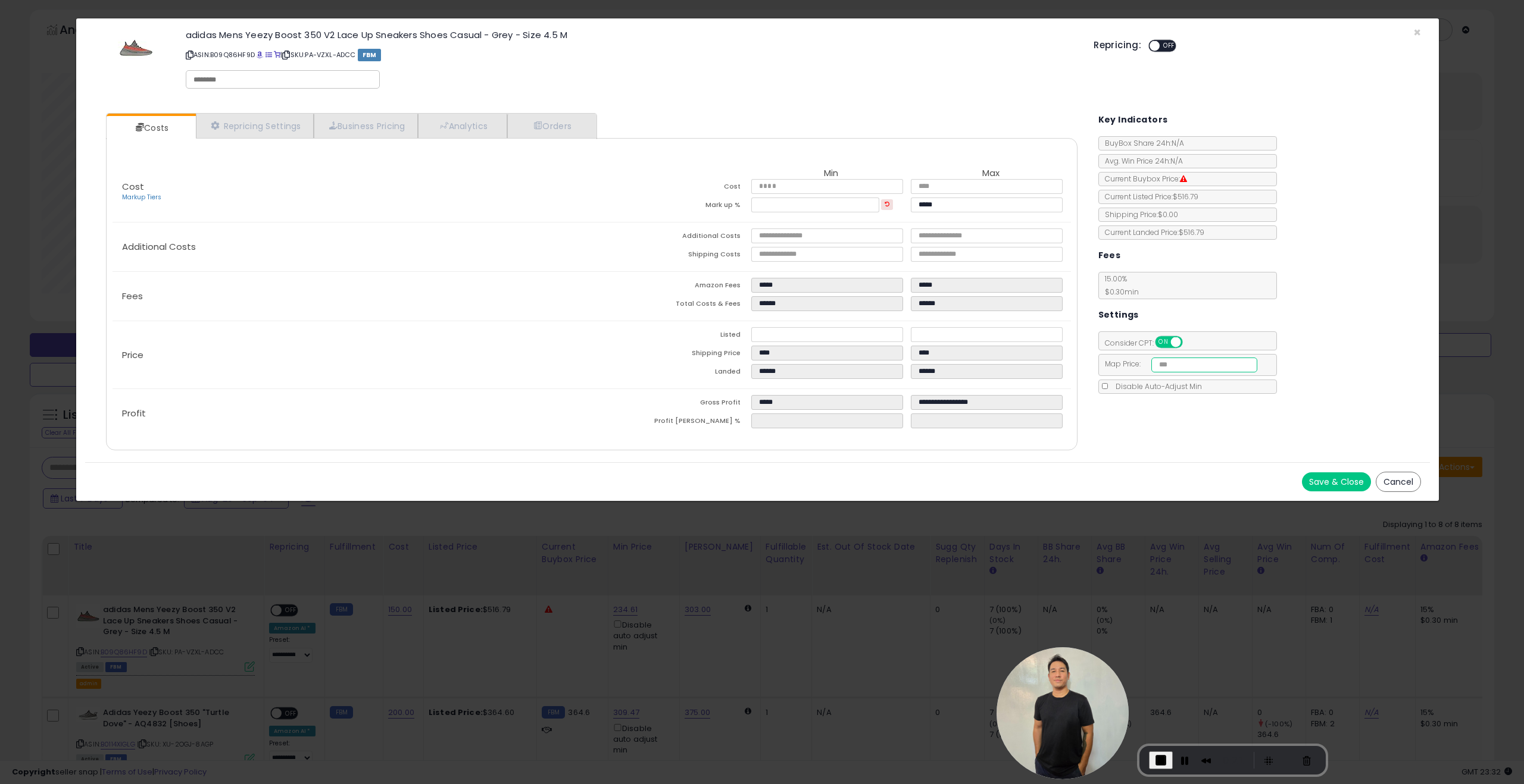
click at [1180, 364] on input "number" at bounding box center [1205, 365] width 107 height 15
drag, startPoint x: 1394, startPoint y: 479, endPoint x: 1400, endPoint y: 437, distance: 42.4
click at [1400, 437] on div "× Close adidas Mens Yeezy Boost 350 V2 Lace Up Sneakers Shoes Casual - Grey - S…" at bounding box center [757, 259] width 1364 height 484
click at [1407, 488] on button "Cancel" at bounding box center [1398, 482] width 45 height 20
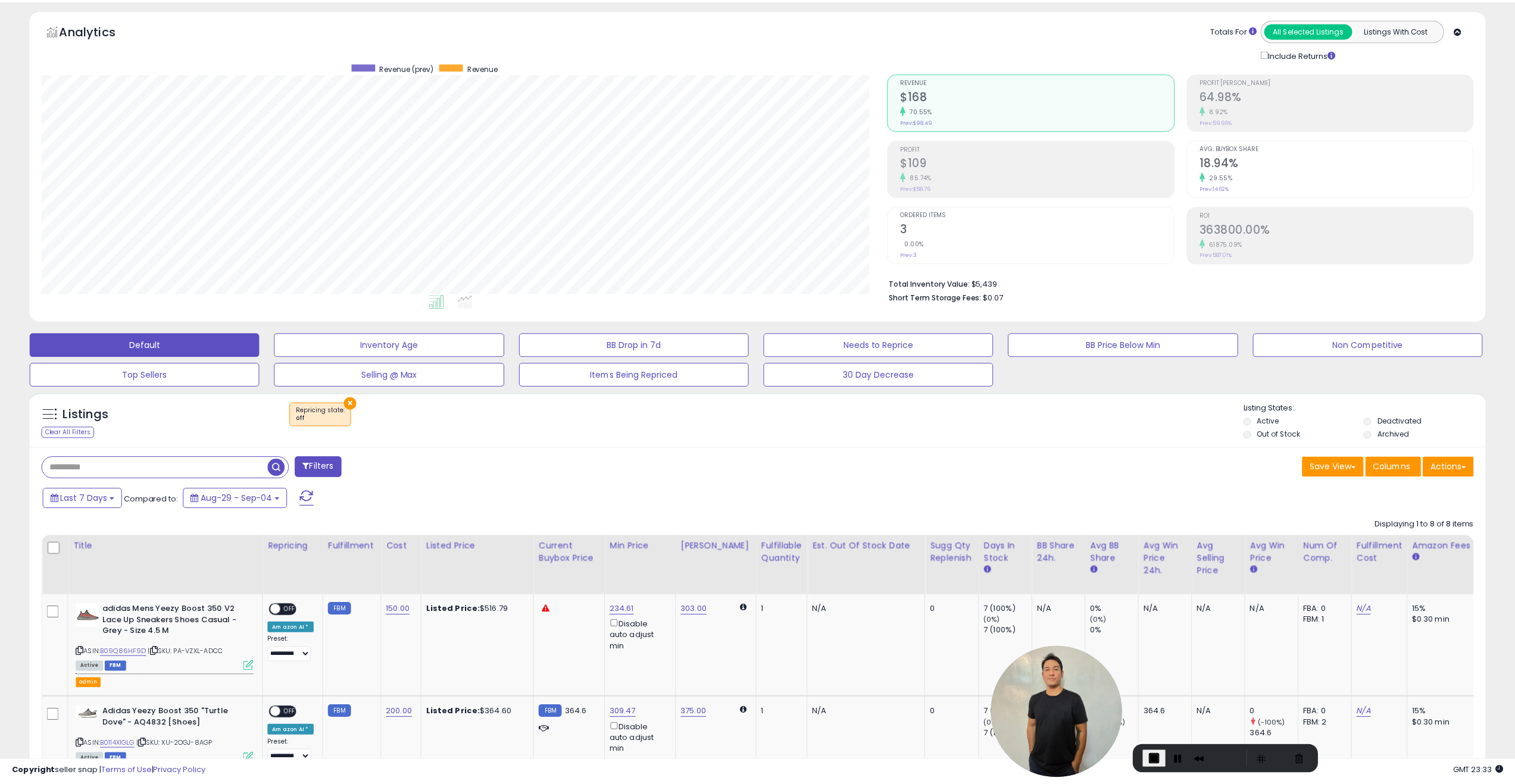
scroll to position [594769, 594347]
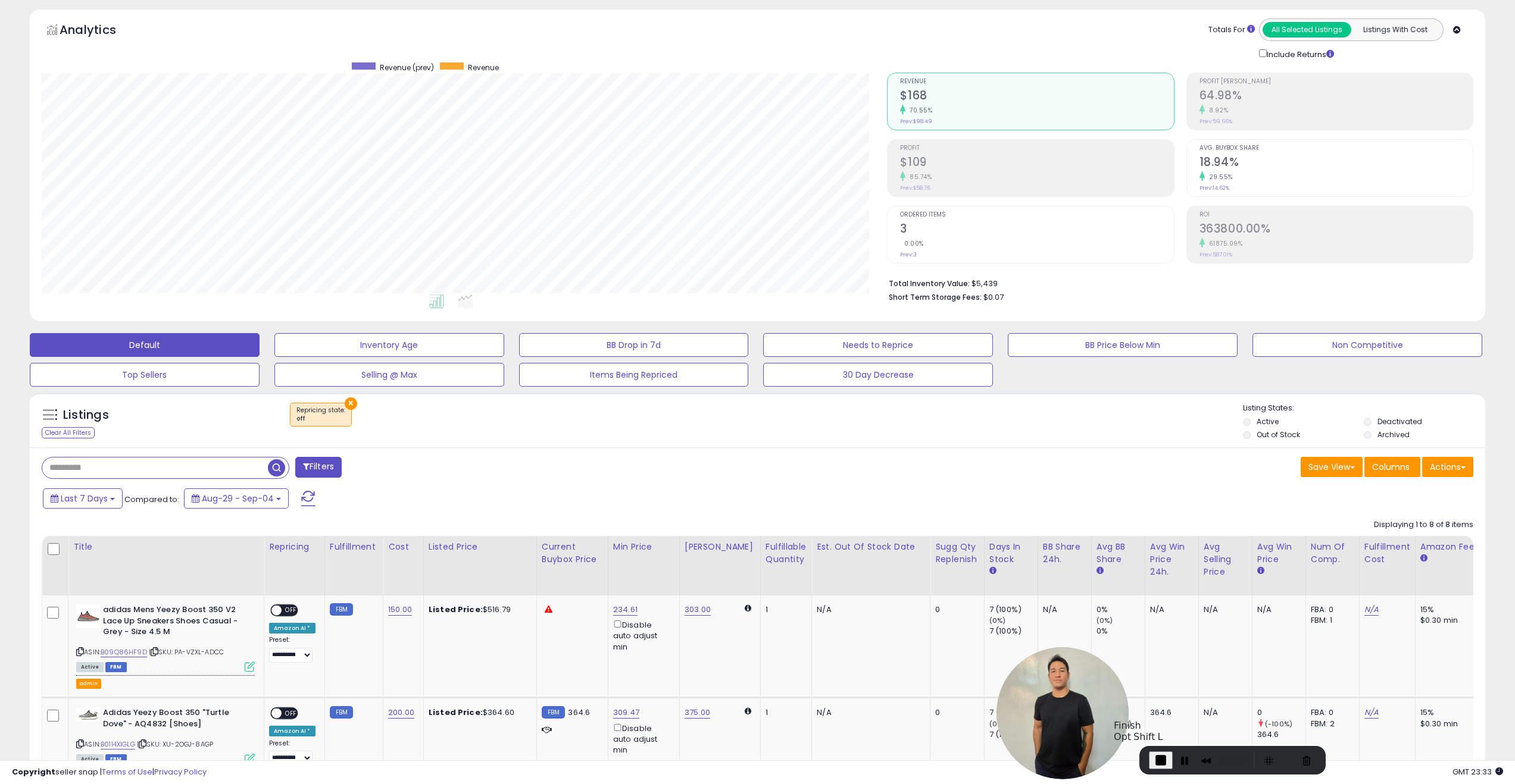
click at [1165, 768] on button "End Recording" at bounding box center [1160, 761] width 23 height 18
